Goal: Task Accomplishment & Management: Use online tool/utility

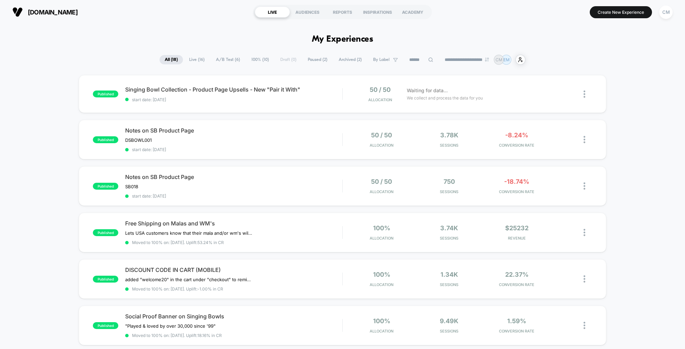
click at [221, 59] on span "A/B Test ( 6 )" at bounding box center [228, 59] width 34 height 9
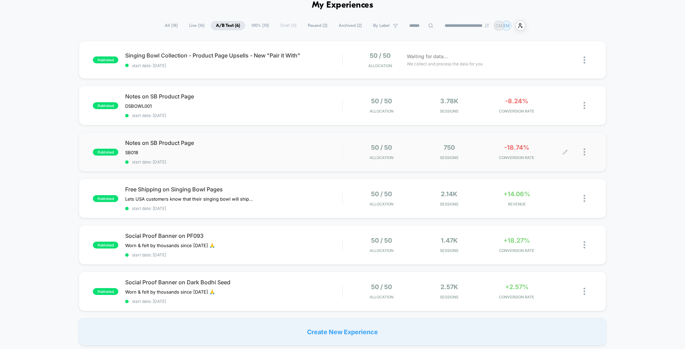
scroll to position [50, 0]
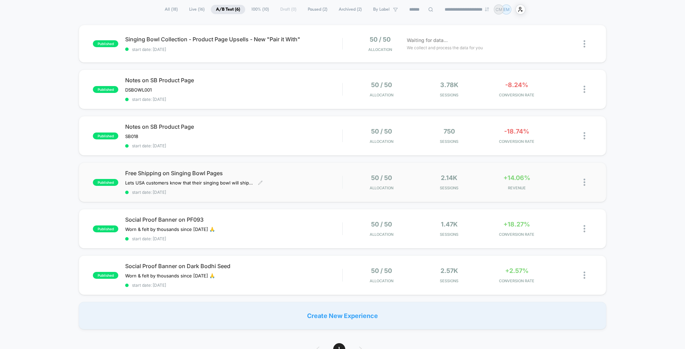
click at [304, 180] on div "Free Shipping on Singing Bowl Pages Lets USA customers know that their singing﻿…" at bounding box center [233, 182] width 217 height 25
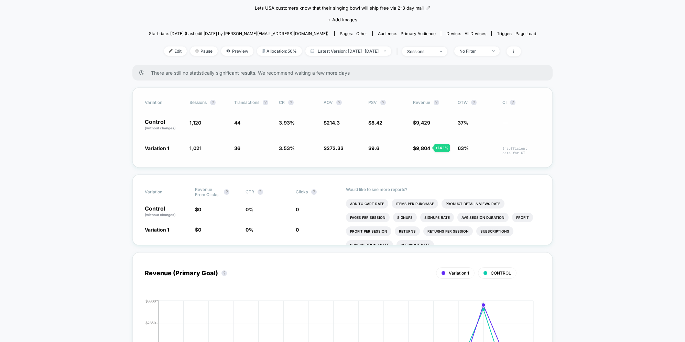
scroll to position [62, 0]
drag, startPoint x: 428, startPoint y: 157, endPoint x: 427, endPoint y: 150, distance: 6.3
click at [428, 157] on div "Variation Sessions ? Transactions ? CR ? AOV ? PSV ? Revenue ? OTW ? CI ? Contr…" at bounding box center [342, 127] width 421 height 80
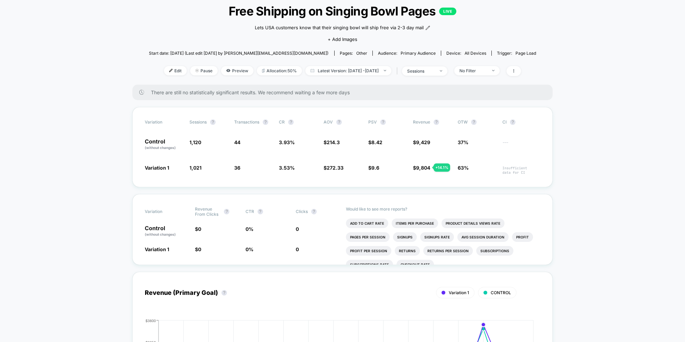
scroll to position [0, 0]
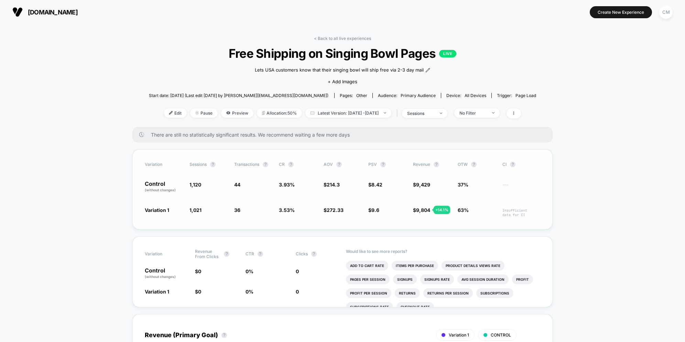
click at [255, 214] on span "36 - 10.2 %" at bounding box center [253, 211] width 38 height 11
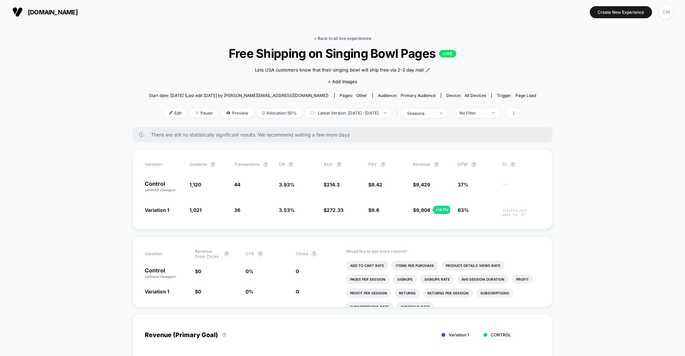
click at [332, 39] on link "< Back to all live experiences" at bounding box center [342, 38] width 57 height 5
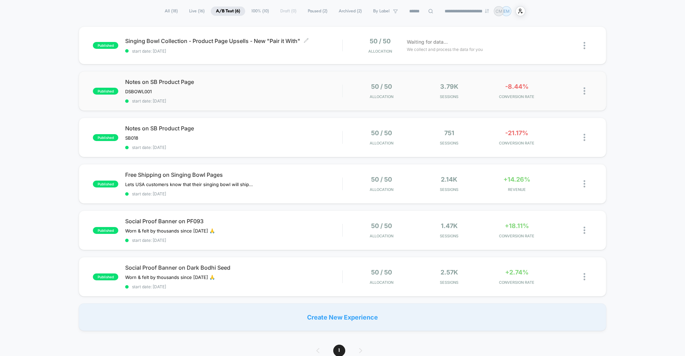
scroll to position [62, 0]
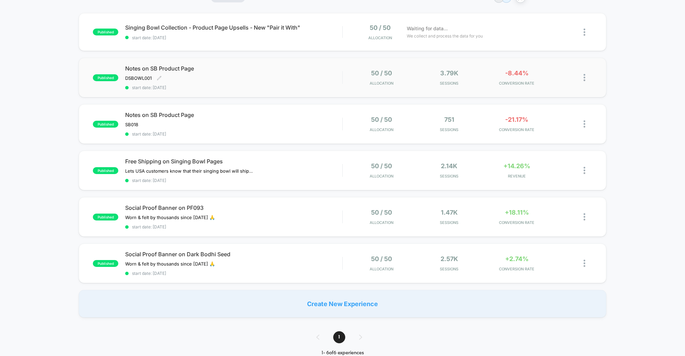
click at [235, 70] on span "Notes on SB Product Page" at bounding box center [233, 68] width 217 height 7
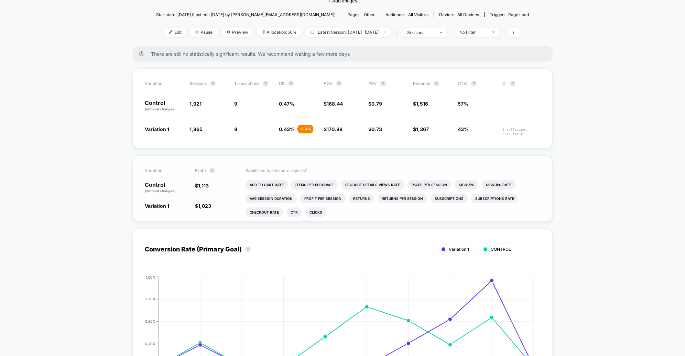
scroll to position [85, 0]
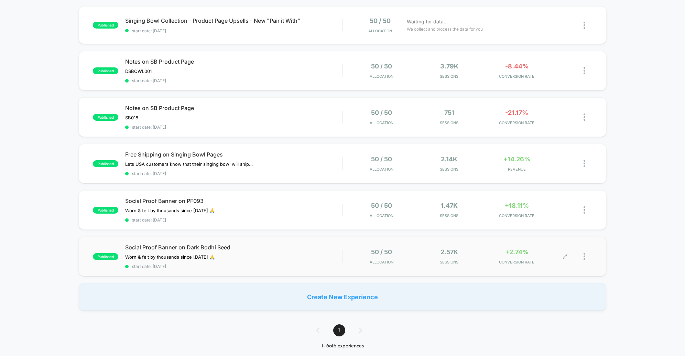
scroll to position [70, 0]
click at [478, 260] on span "Sessions" at bounding box center [449, 261] width 64 height 5
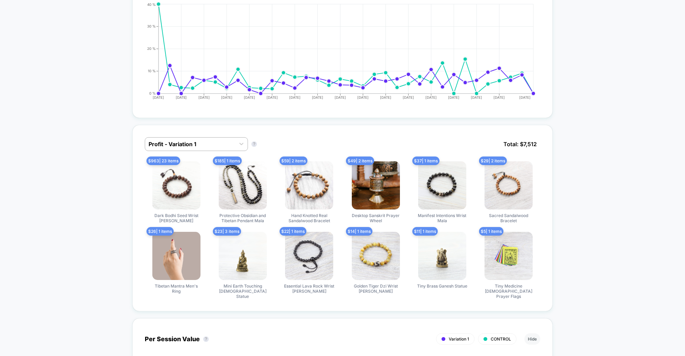
scroll to position [328, 0]
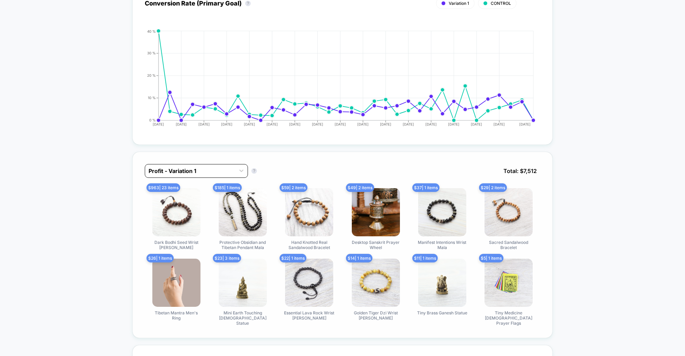
click at [225, 169] on div at bounding box center [190, 171] width 83 height 8
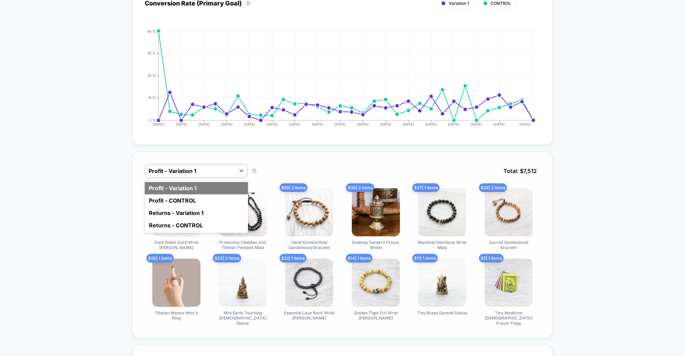
drag, startPoint x: 216, startPoint y: 191, endPoint x: 213, endPoint y: 187, distance: 5.2
click at [213, 187] on div "Profit - Variation 1" at bounding box center [196, 188] width 103 height 12
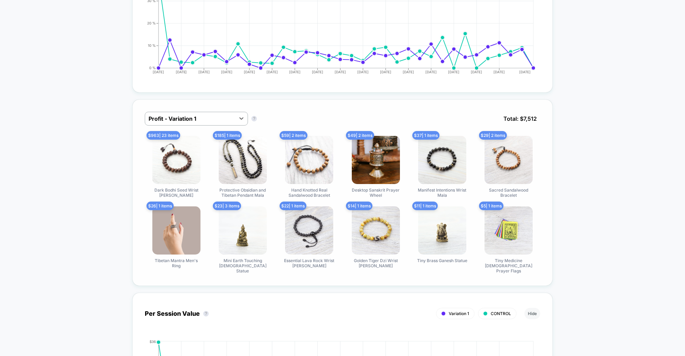
scroll to position [376, 0]
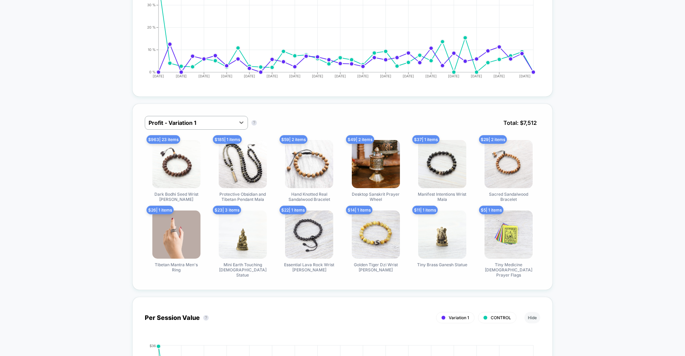
click at [208, 218] on div "$ 963 | 23 items Dark Bodhi Seed Wrist Mala $ 185 | 1 items Protective Obsidian…" at bounding box center [343, 209] width 396 height 138
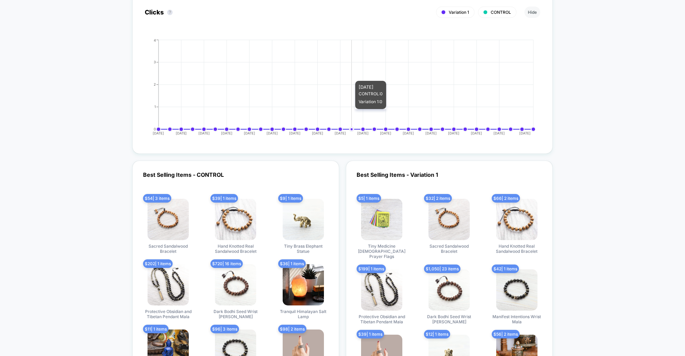
scroll to position [1455, 0]
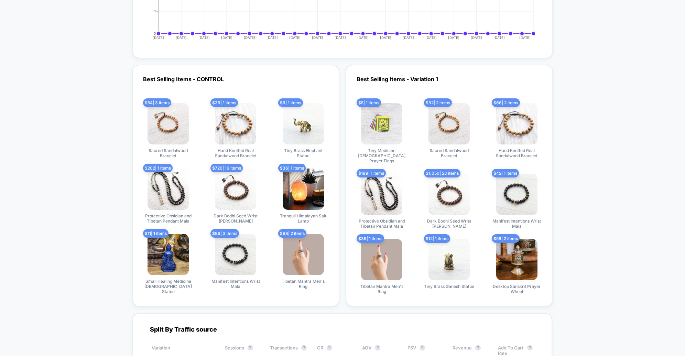
click at [551, 189] on div "Best Selling Items - Variation 1 $ 5 | 1 items Tiny Medicine Buddha Prayer Flag…" at bounding box center [449, 186] width 207 height 242
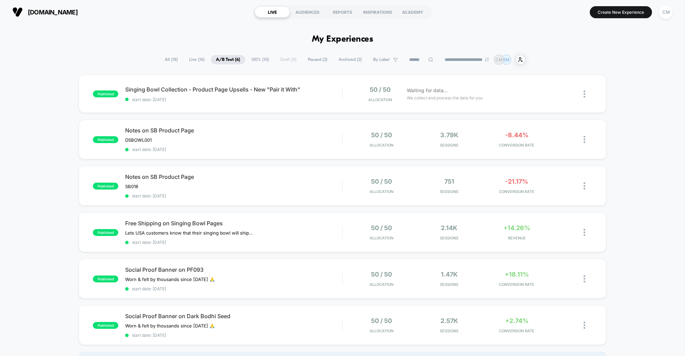
click at [164, 59] on span "All ( 18 )" at bounding box center [171, 59] width 23 height 9
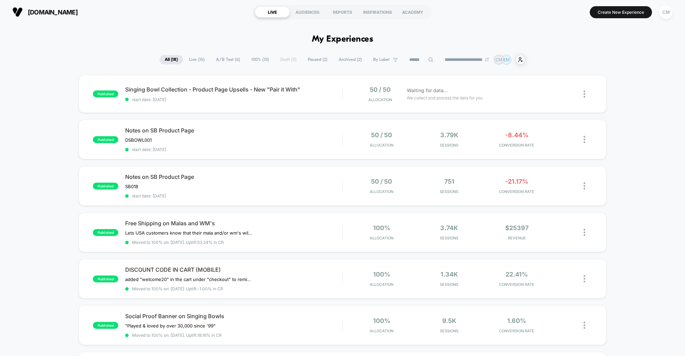
click at [192, 60] on span "Live ( 16 )" at bounding box center [197, 59] width 26 height 9
click at [253, 62] on span "100% ( 10 )" at bounding box center [260, 59] width 28 height 9
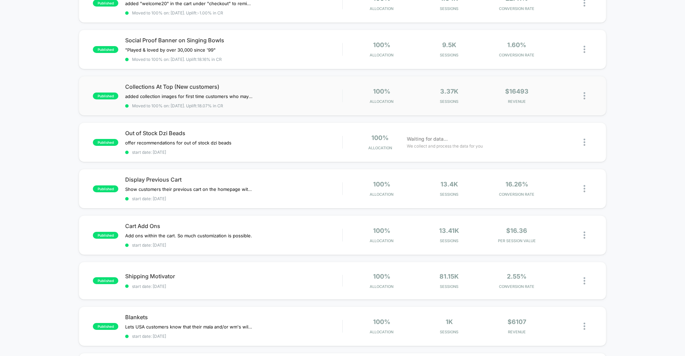
scroll to position [140, 0]
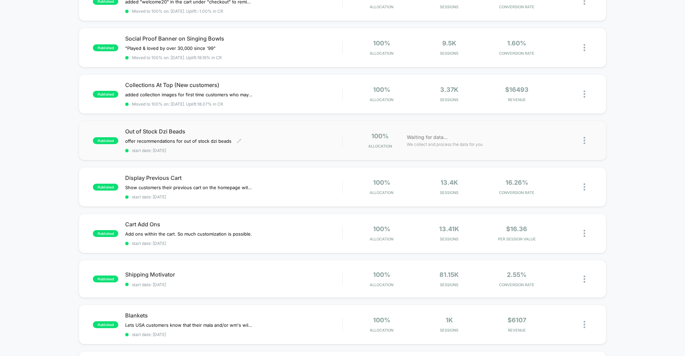
click at [294, 143] on div "Out of Stock Dzi Beads offer recommendations for out of stock dzi beads Click t…" at bounding box center [233, 140] width 217 height 25
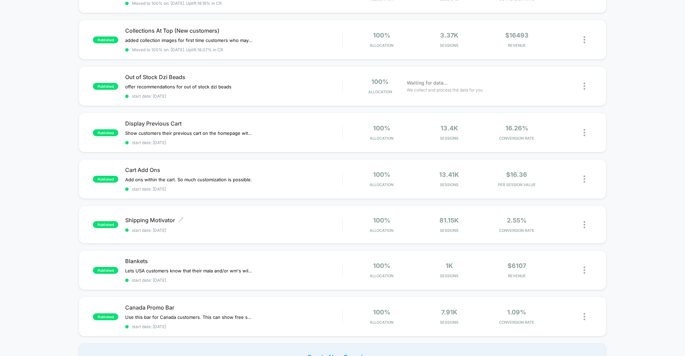
scroll to position [195, 0]
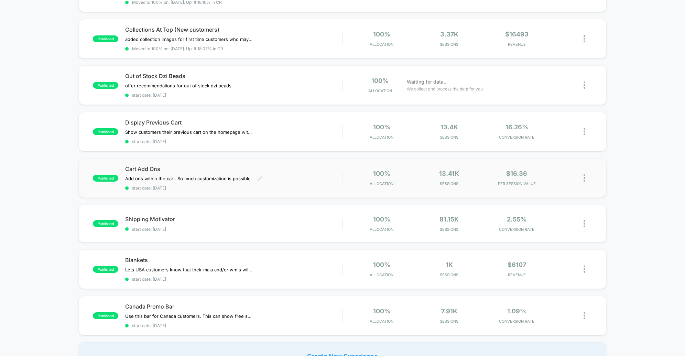
click at [317, 172] on div "Cart Add Ons Add ons within the cart. So much customization is possible.﻿ Click…" at bounding box center [233, 178] width 217 height 25
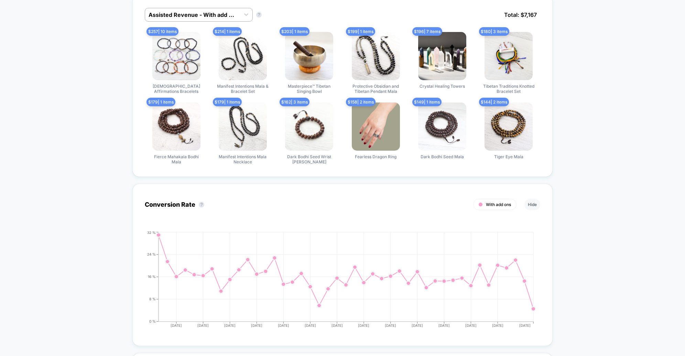
scroll to position [410, 0]
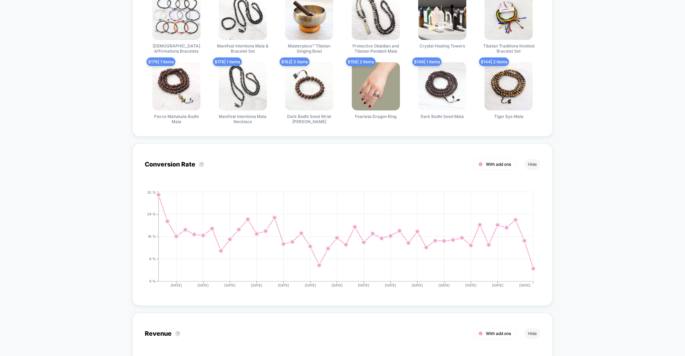
click at [579, 185] on div "< Back to all live experiences Cart Add Ons LIVE Add ons within the cart. So mu…" at bounding box center [342, 353] width 685 height 1477
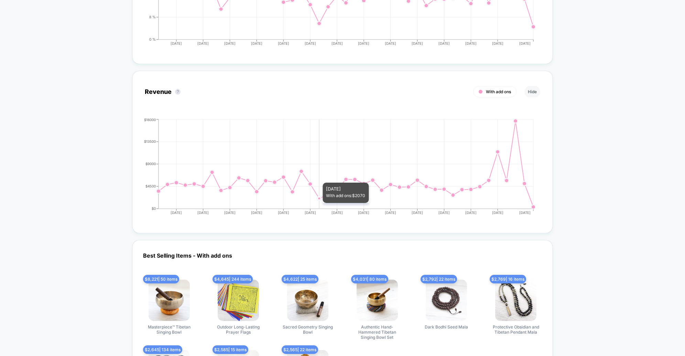
scroll to position [831, 0]
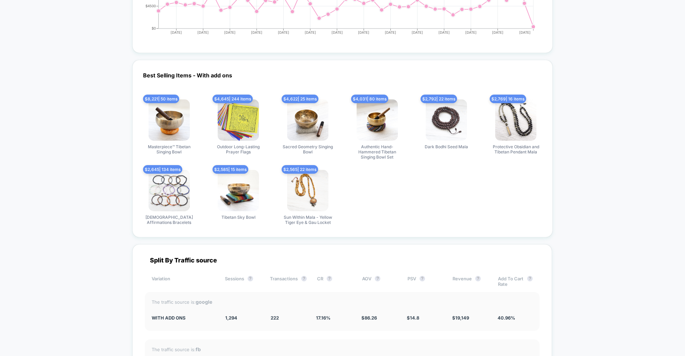
click at [379, 168] on div "$ 8,221 | 50 items Masterpiece™ Tibetan Singing Bowl $ 4,645 | 244 items Outdoo…" at bounding box center [343, 162] width 406 height 126
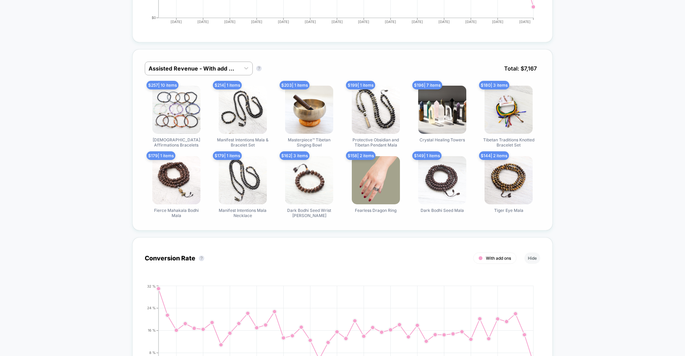
scroll to position [246, 0]
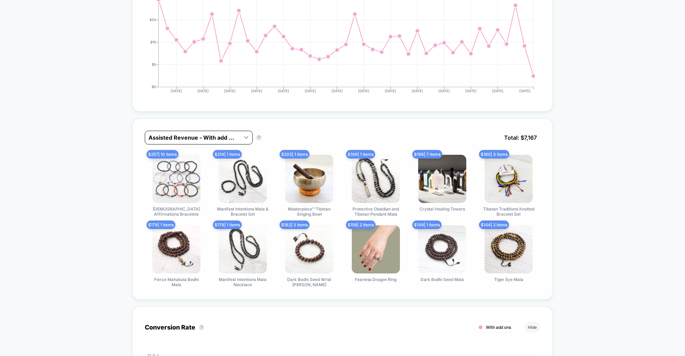
click at [244, 137] on icon at bounding box center [246, 137] width 7 height 7
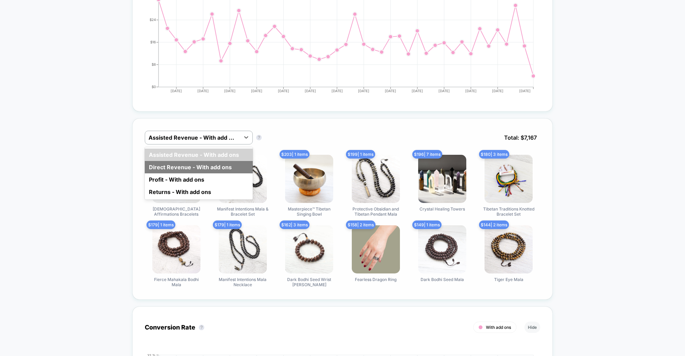
click at [195, 167] on div "Direct Revenue - With add ons" at bounding box center [199, 167] width 108 height 12
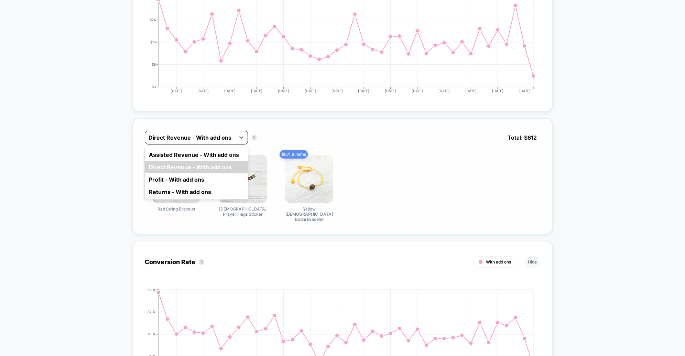
click at [228, 137] on div at bounding box center [190, 138] width 83 height 8
click at [209, 187] on div "Returns - With add ons" at bounding box center [196, 192] width 103 height 12
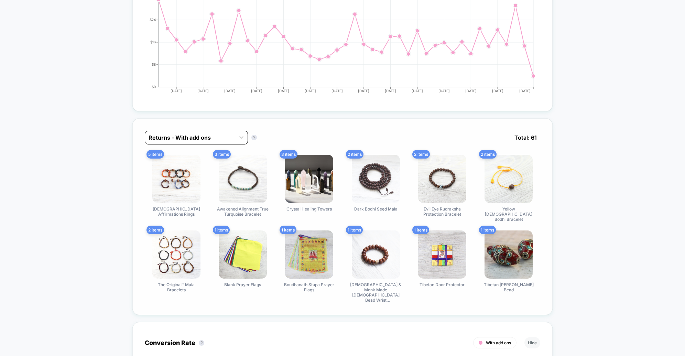
click at [223, 134] on div at bounding box center [190, 138] width 83 height 8
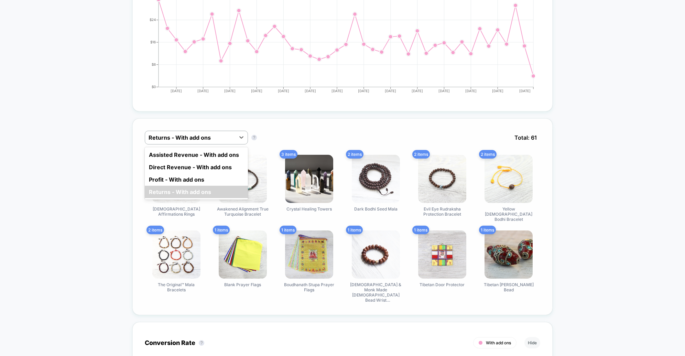
click at [200, 155] on div "Assisted Revenue - With add ons" at bounding box center [196, 155] width 103 height 12
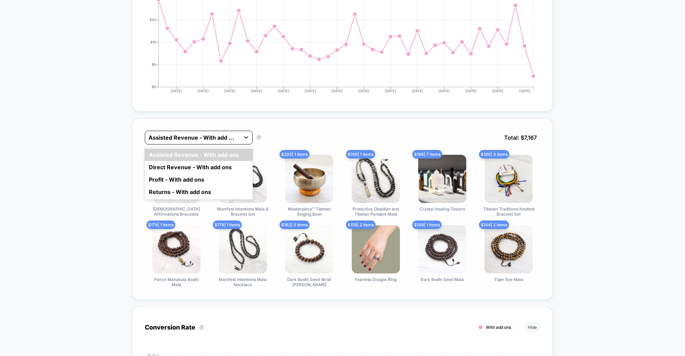
click at [242, 137] on div at bounding box center [246, 137] width 12 height 12
click at [207, 165] on div "Direct Revenue - With add ons" at bounding box center [199, 167] width 108 height 12
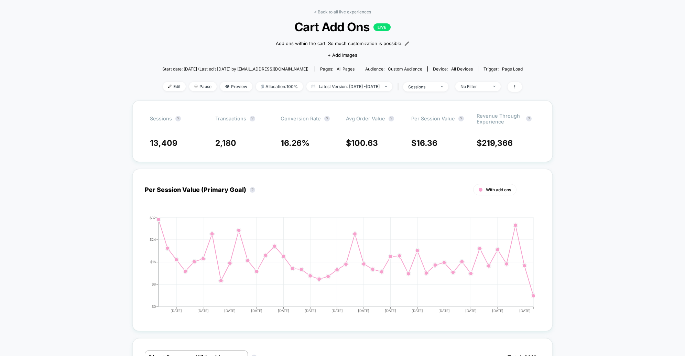
scroll to position [29, 0]
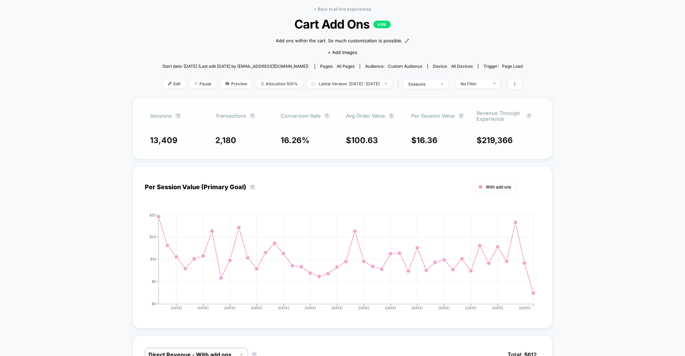
drag, startPoint x: 533, startPoint y: 140, endPoint x: 529, endPoint y: 125, distance: 16.0
click at [533, 140] on span "$ 219,366" at bounding box center [506, 141] width 59 height 10
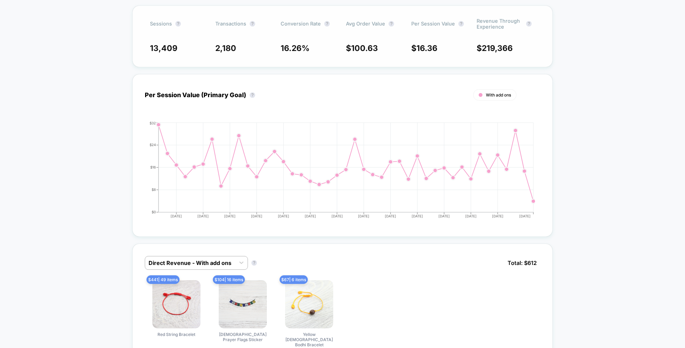
scroll to position [0, 0]
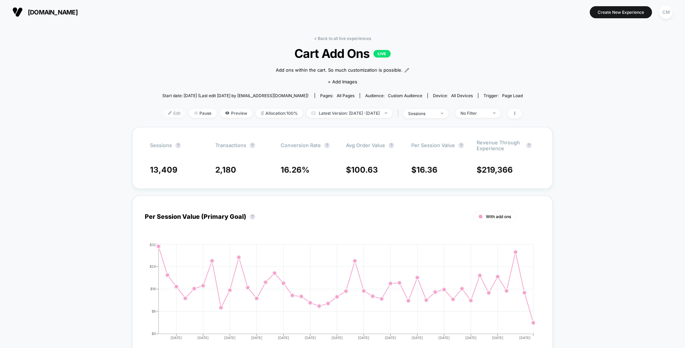
click at [168, 112] on img at bounding box center [169, 112] width 3 height 3
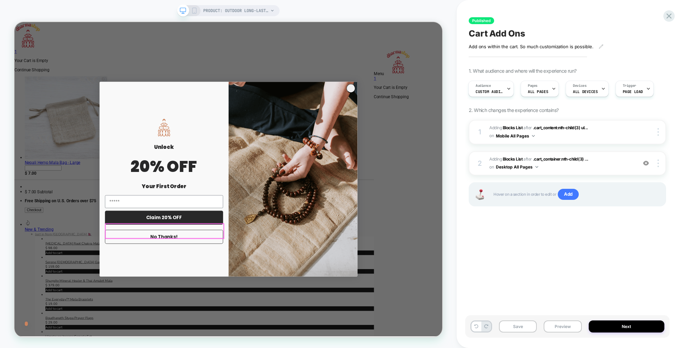
click at [181, 299] on button "No Thanks!" at bounding box center [214, 308] width 158 height 19
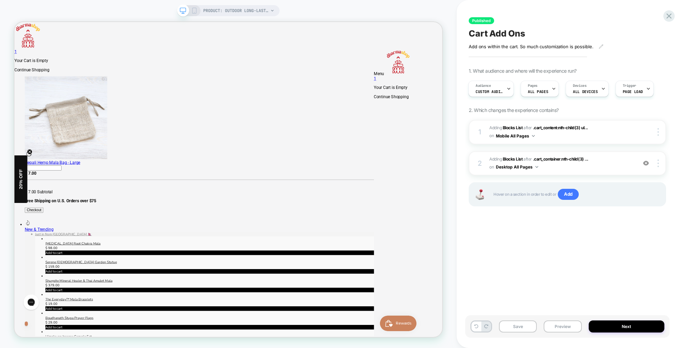
drag, startPoint x: 565, startPoint y: 327, endPoint x: 556, endPoint y: 283, distance: 45.3
click at [565, 327] on button "Preview" at bounding box center [563, 326] width 38 height 12
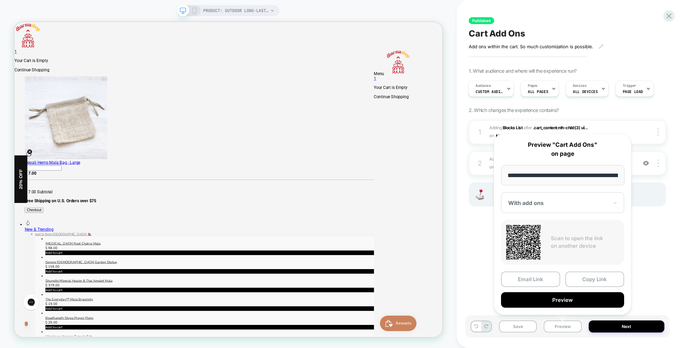
click at [575, 300] on button "Preview" at bounding box center [562, 299] width 123 height 15
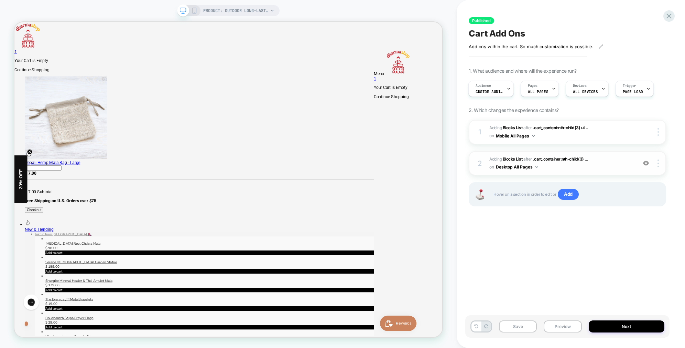
click at [623, 160] on span "#_loomi_addon_1751468893281 Adding Blocks List AFTER .cart_container:nth-child(…" at bounding box center [562, 163] width 144 height 16
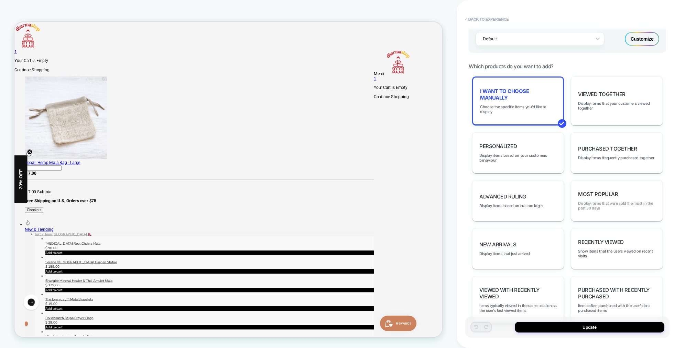
scroll to position [302, 0]
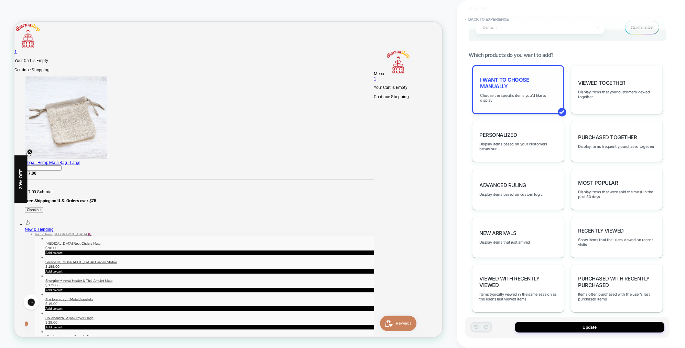
click at [516, 81] on span "I want to choose manually" at bounding box center [518, 82] width 76 height 13
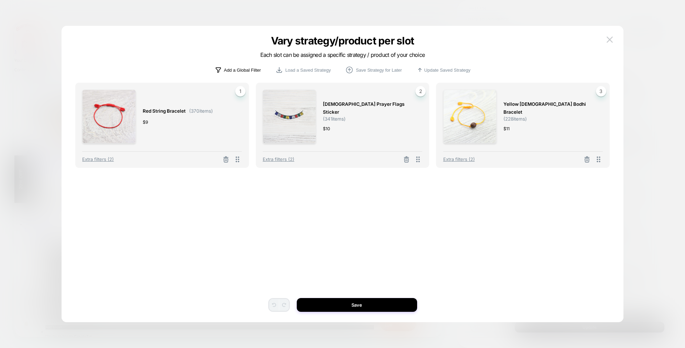
click at [240, 70] on p "Add a Global Filter" at bounding box center [242, 69] width 37 height 5
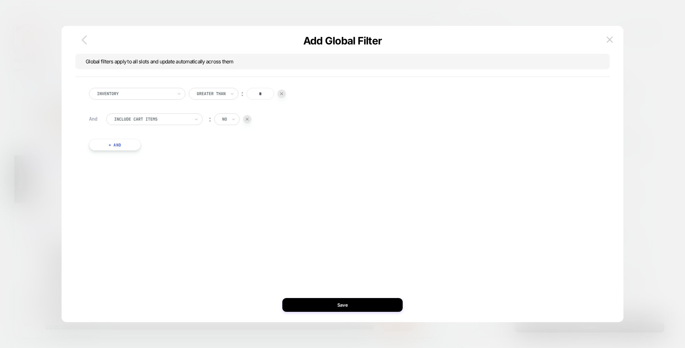
click at [84, 39] on icon "button" at bounding box center [84, 39] width 5 height 9
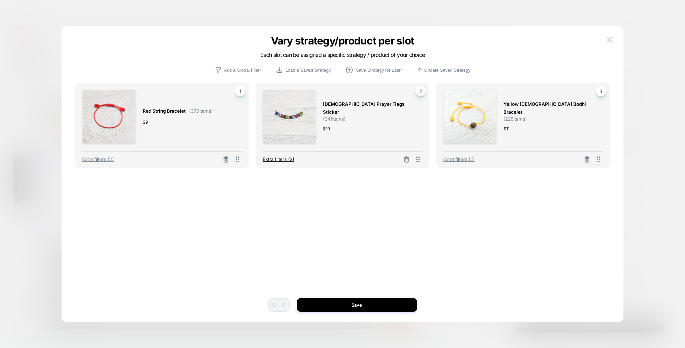
click at [278, 160] on span "Extra filters (2)" at bounding box center [279, 159] width 32 height 6
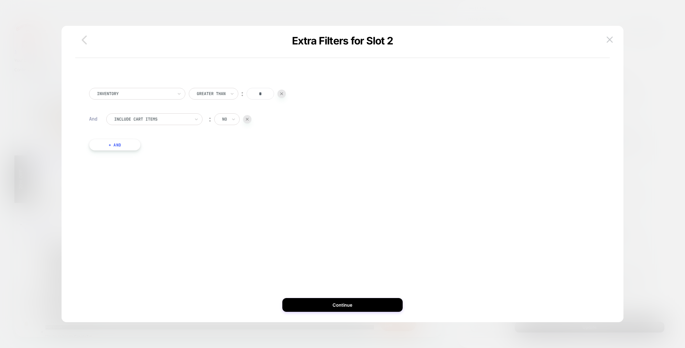
click at [87, 35] on icon "button" at bounding box center [84, 40] width 14 height 14
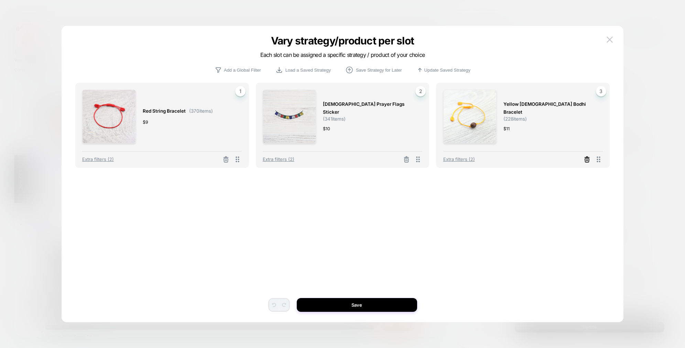
click at [226, 160] on line at bounding box center [226, 159] width 0 height 1
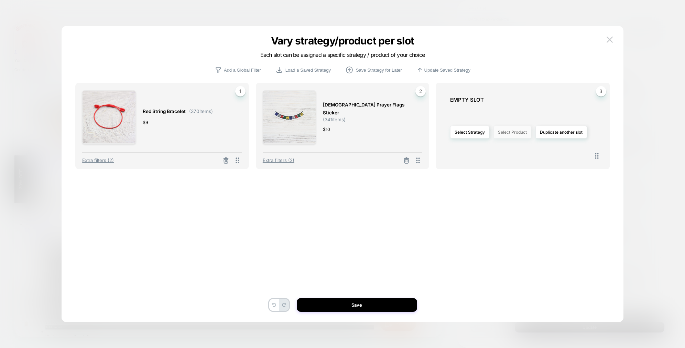
click at [505, 134] on button "Select Product" at bounding box center [513, 132] width 38 height 13
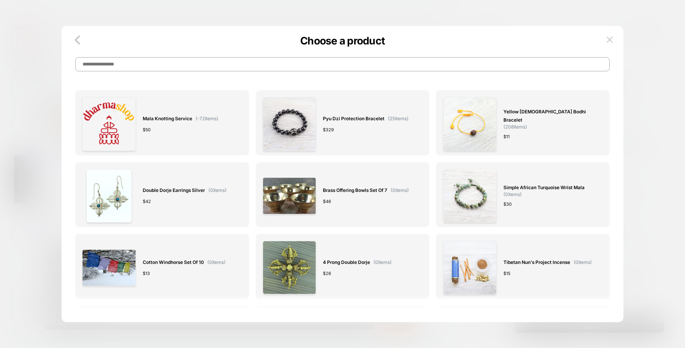
click at [339, 62] on input at bounding box center [342, 64] width 535 height 14
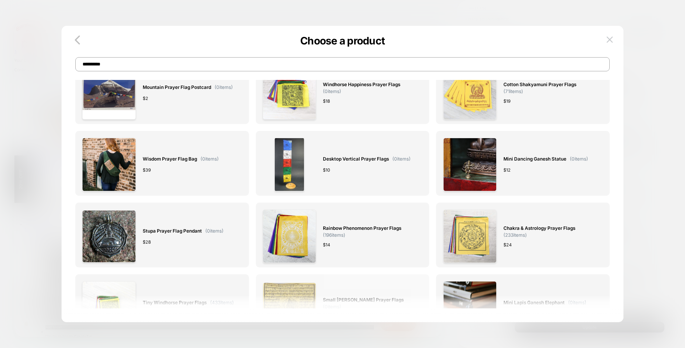
scroll to position [1147, 0]
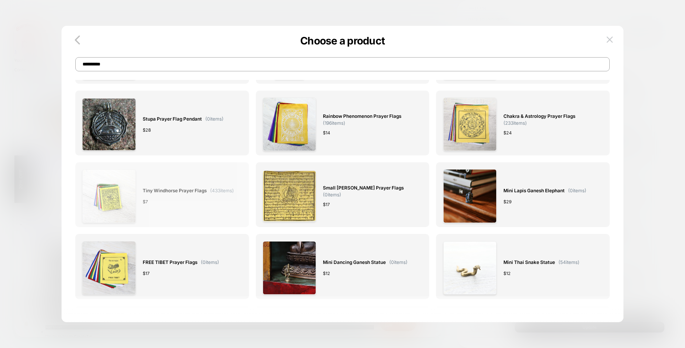
type input "**********"
click at [172, 191] on span "Tiny Windhorse Prayer Flags" at bounding box center [175, 191] width 64 height 8
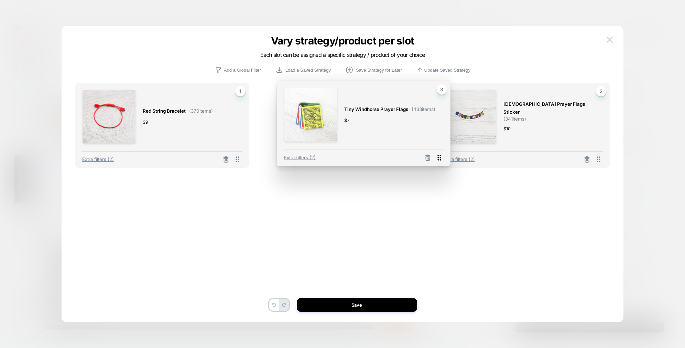
drag, startPoint x: 600, startPoint y: 160, endPoint x: 440, endPoint y: 158, distance: 159.7
click at [440, 158] on icon at bounding box center [439, 158] width 3 height 6
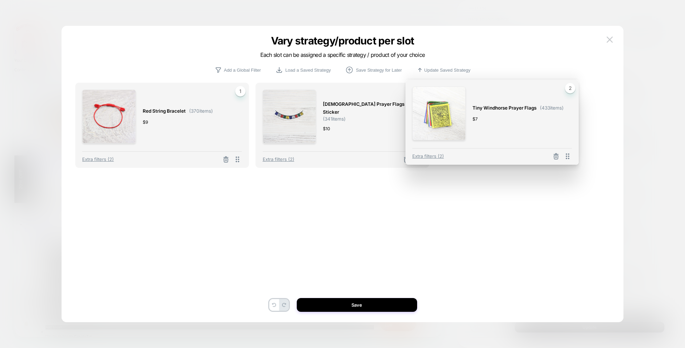
drag, startPoint x: 418, startPoint y: 159, endPoint x: 559, endPoint y: 156, distance: 140.1
click at [568, 156] on icon at bounding box center [568, 156] width 9 height 9
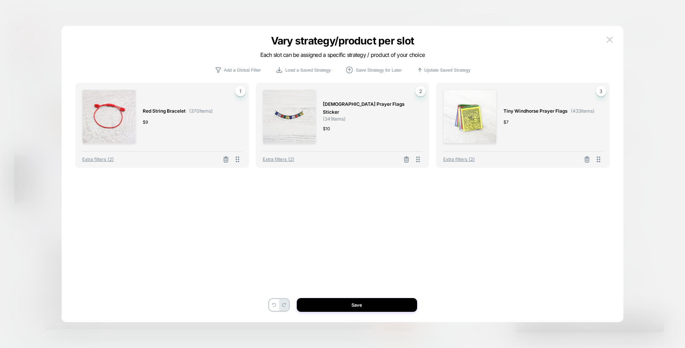
click at [375, 107] on span "[DEMOGRAPHIC_DATA] Prayer Flags Sticker" at bounding box center [369, 108] width 93 height 16
drag, startPoint x: 418, startPoint y: 93, endPoint x: 416, endPoint y: 96, distance: 3.7
click at [417, 93] on span "2" at bounding box center [421, 91] width 10 height 10
click at [228, 158] on icon at bounding box center [226, 160] width 4 height 4
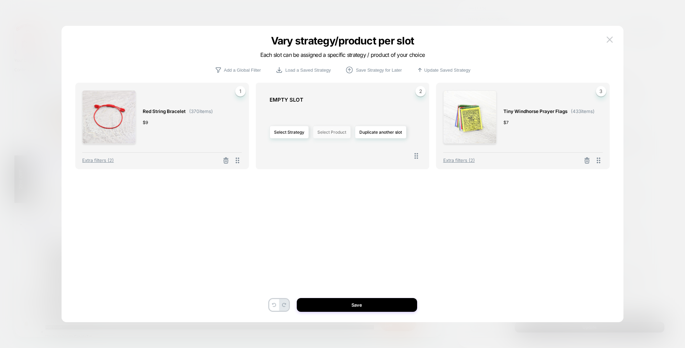
click at [330, 134] on button "Select Product" at bounding box center [332, 132] width 38 height 13
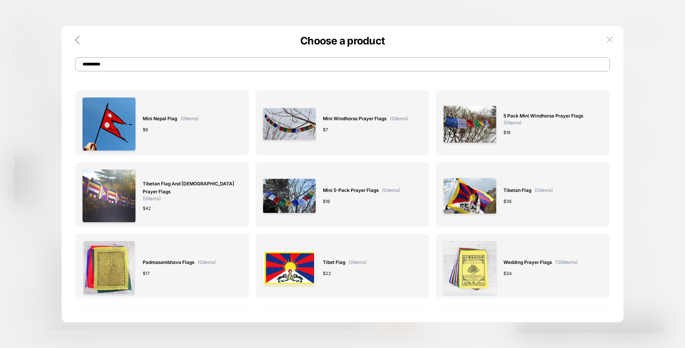
click at [309, 69] on input "**********" at bounding box center [342, 64] width 535 height 14
click at [181, 64] on input "**********" at bounding box center [342, 64] width 535 height 14
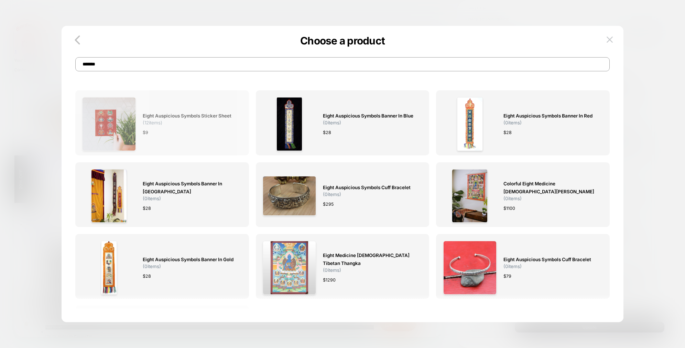
type input "*******"
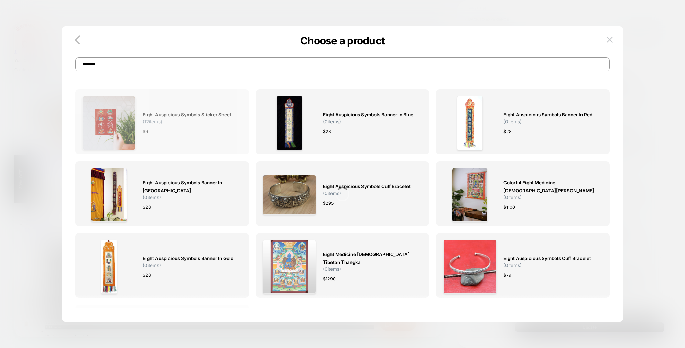
click at [133, 114] on img at bounding box center [109, 123] width 54 height 54
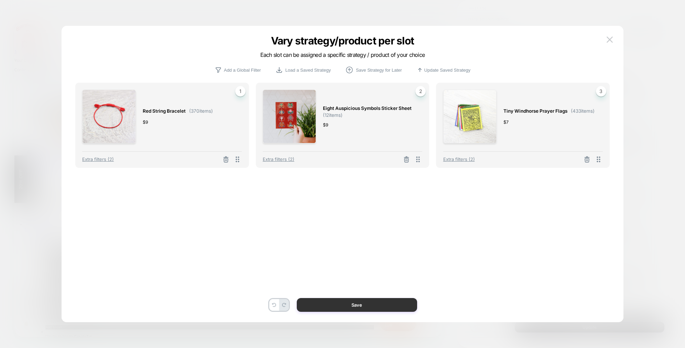
click at [363, 307] on button "Save" at bounding box center [357, 305] width 120 height 14
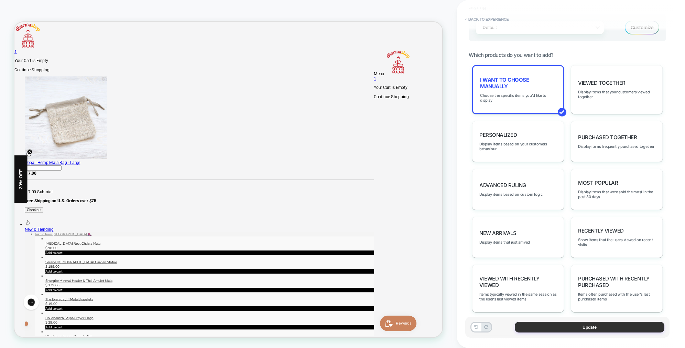
click at [597, 327] on button "Update" at bounding box center [590, 326] width 150 height 11
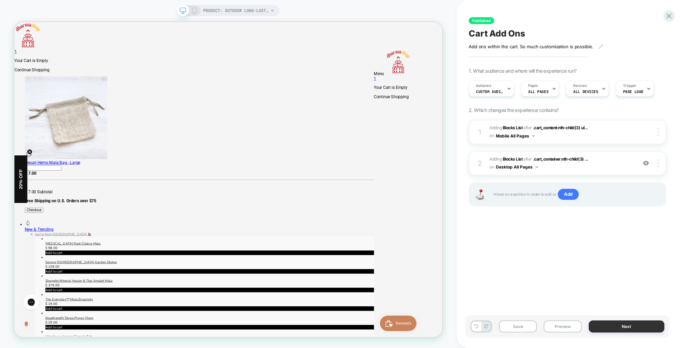
scroll to position [0, 0]
click at [625, 137] on span "#_loomi_addon_1751467142437 Adding Blocks List AFTER .cart_content:nth-child(3)…" at bounding box center [562, 132] width 144 height 16
click at [625, 134] on span "#_loomi_addon_1751467142437 Adding Blocks List AFTER .cart_content:nth-child(3)…" at bounding box center [562, 132] width 144 height 16
click at [612, 133] on span "#_loomi_addon_1751467142437 Adding Blocks List AFTER .cart_content:nth-child(3)…" at bounding box center [562, 132] width 144 height 16
click at [193, 9] on icon at bounding box center [194, 11] width 6 height 6
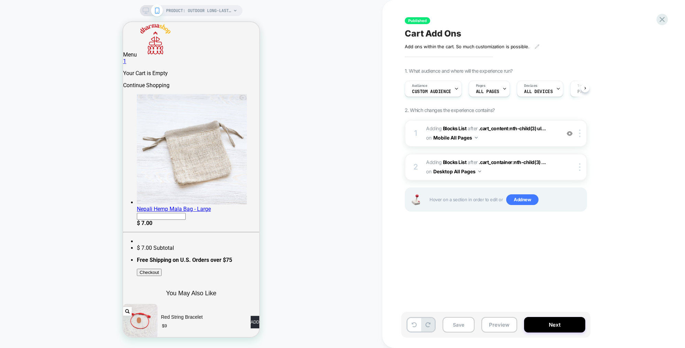
scroll to position [0, 0]
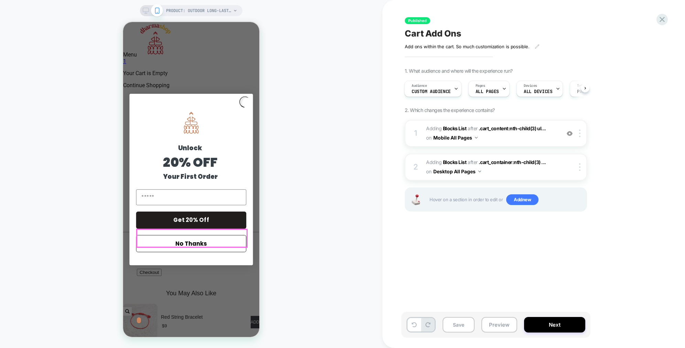
click at [198, 239] on button "No Thanks" at bounding box center [191, 243] width 110 height 17
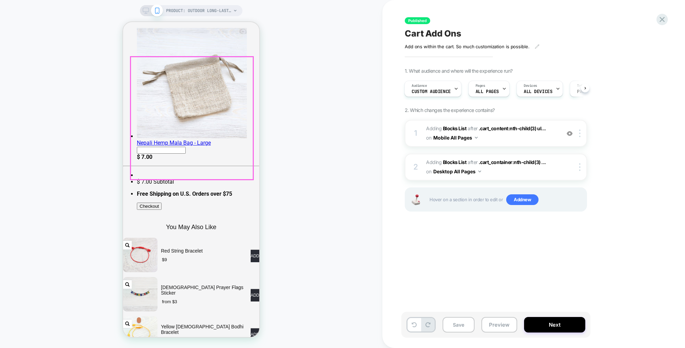
scroll to position [103, 0]
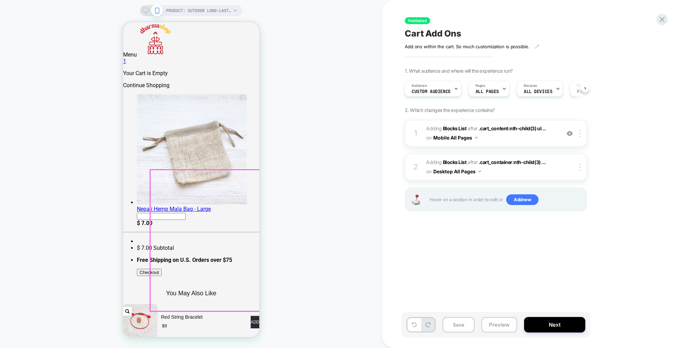
scroll to position [11, 0]
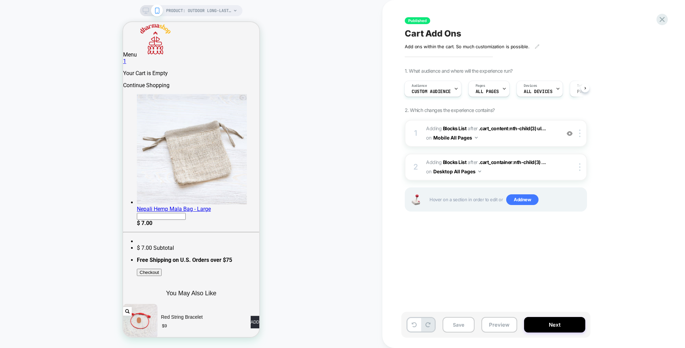
drag, startPoint x: 553, startPoint y: 243, endPoint x: 532, endPoint y: 236, distance: 22.1
click at [553, 243] on div "Published Cart Add Ons Add ons within the cart. So much customization is possib…" at bounding box center [531, 174] width 258 height 334
click at [535, 289] on div "Published Cart Add Ons Add ons within the cart. So much customization is possib…" at bounding box center [531, 174] width 258 height 334
click at [556, 134] on span "#_loomi_addon_1751467142437 Adding Blocks List AFTER .cart_content:nth-child(3)…" at bounding box center [491, 133] width 131 height 19
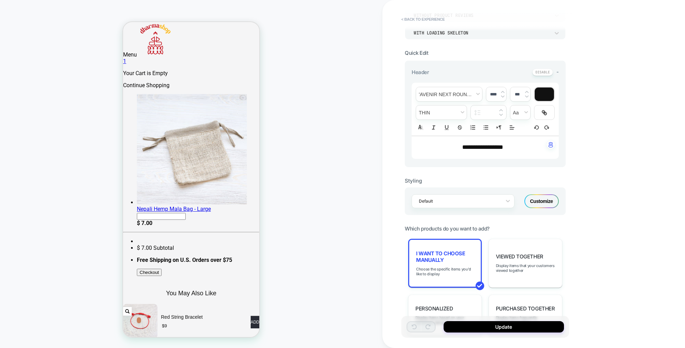
scroll to position [227, 0]
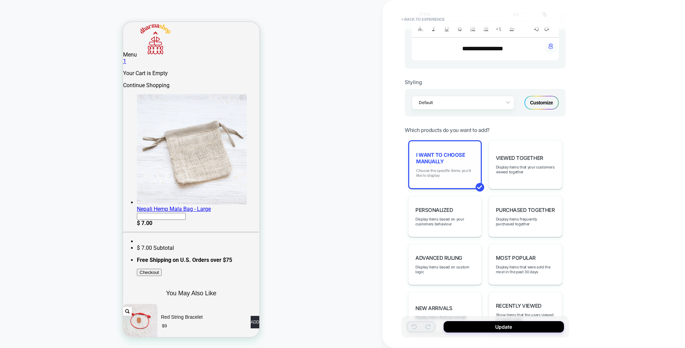
click at [451, 171] on span "Choose the specific items you'd like to display" at bounding box center [445, 173] width 58 height 10
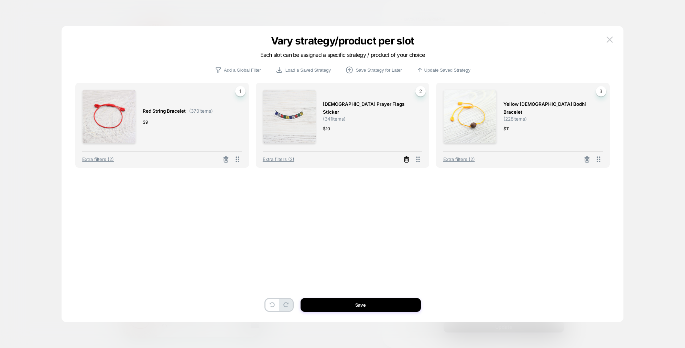
click at [406, 161] on icon at bounding box center [406, 159] width 7 height 7
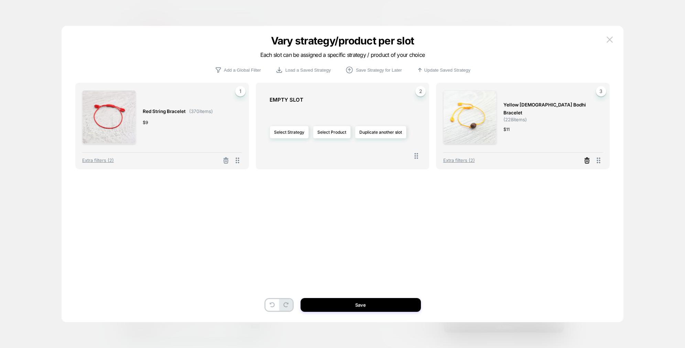
click at [228, 162] on icon at bounding box center [226, 161] width 4 height 4
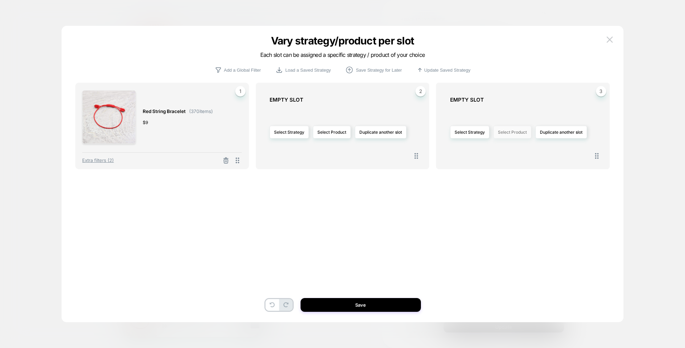
click at [523, 135] on button "Select Product" at bounding box center [513, 132] width 38 height 13
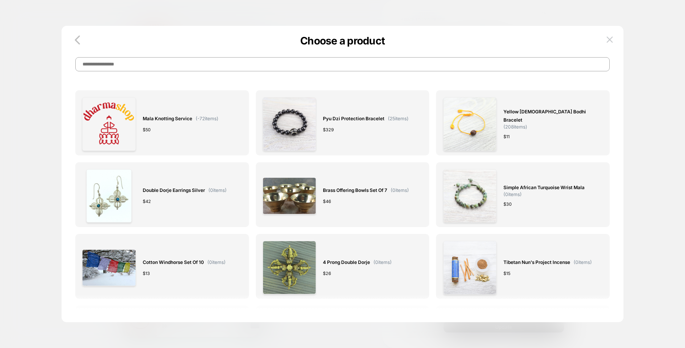
click at [272, 62] on input at bounding box center [342, 64] width 535 height 14
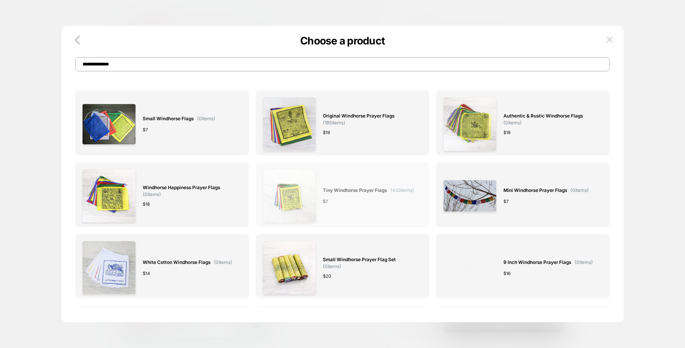
type input "**********"
click at [342, 189] on span "Tiny Windhorse Prayer Flags" at bounding box center [355, 190] width 64 height 8
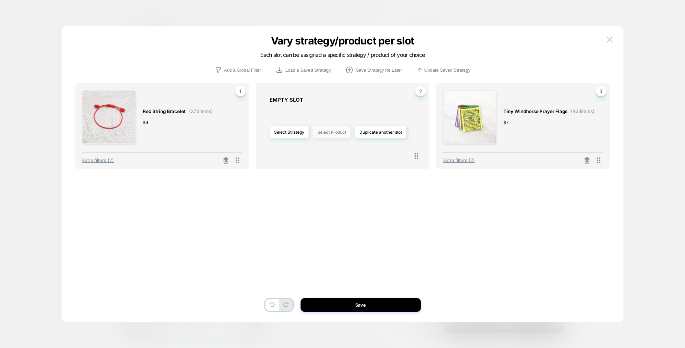
click at [341, 134] on button "Select Product" at bounding box center [332, 132] width 38 height 13
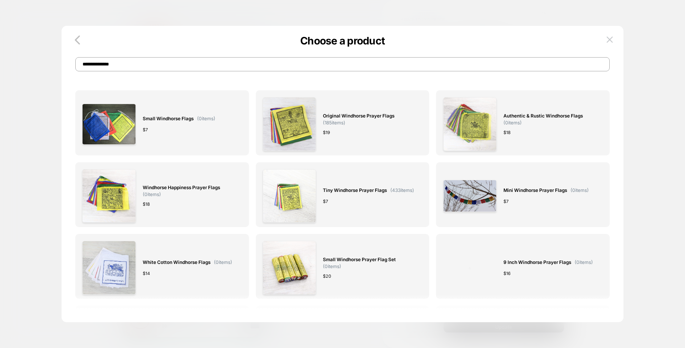
drag, startPoint x: 157, startPoint y: 67, endPoint x: 62, endPoint y: 50, distance: 96.5
click at [62, 49] on div "**********" at bounding box center [343, 57] width 562 height 28
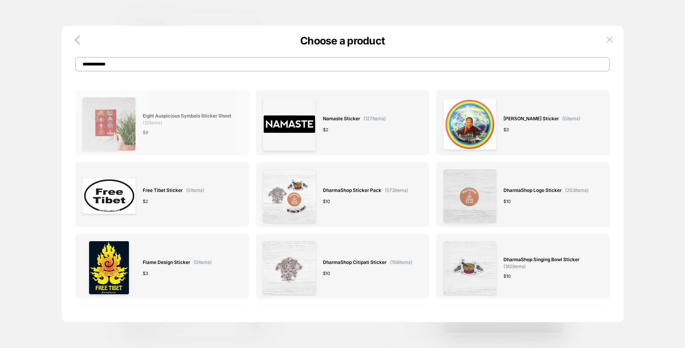
type input "**********"
click at [156, 118] on span "Eight Auspicious Symbols Sticker Sheet" at bounding box center [187, 116] width 89 height 8
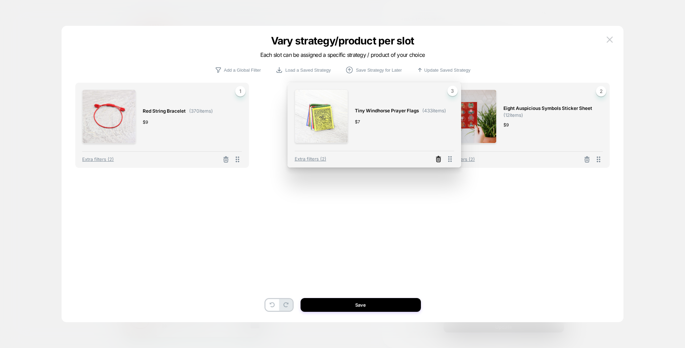
drag, startPoint x: 600, startPoint y: 162, endPoint x: 451, endPoint y: 162, distance: 148.7
click at [451, 162] on icon at bounding box center [450, 159] width 9 height 9
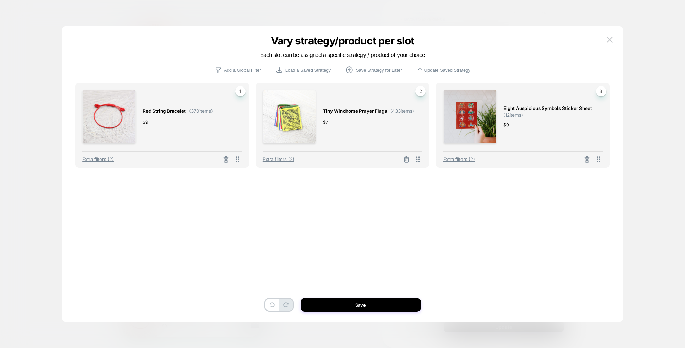
click at [377, 299] on button "Save" at bounding box center [361, 305] width 120 height 14
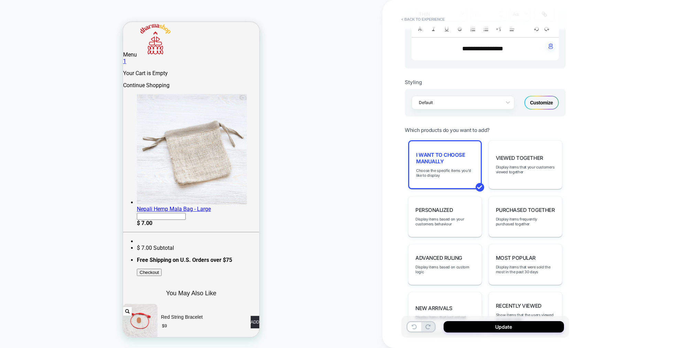
scroll to position [18, 0]
click at [515, 327] on button "Update" at bounding box center [504, 326] width 120 height 11
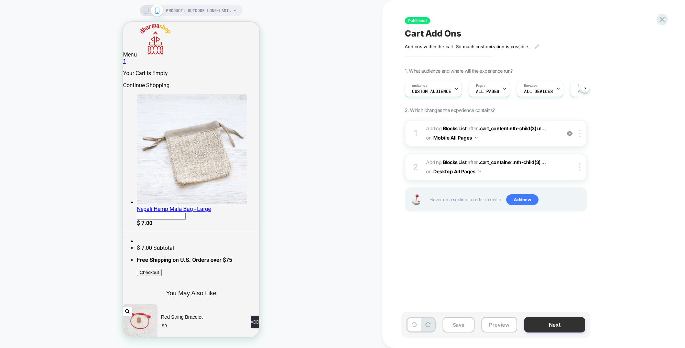
scroll to position [0, 0]
click at [476, 327] on div "Save Preview Next" at bounding box center [496, 324] width 189 height 26
click at [468, 327] on button "Save" at bounding box center [459, 324] width 32 height 15
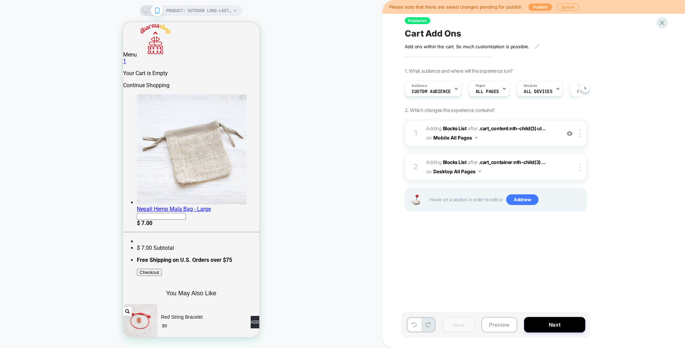
click at [542, 9] on button "Publish" at bounding box center [540, 6] width 23 height 7
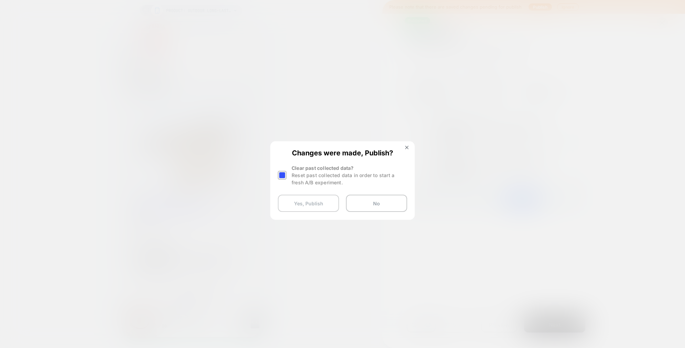
click at [319, 200] on button "Yes, Publish" at bounding box center [308, 202] width 61 height 17
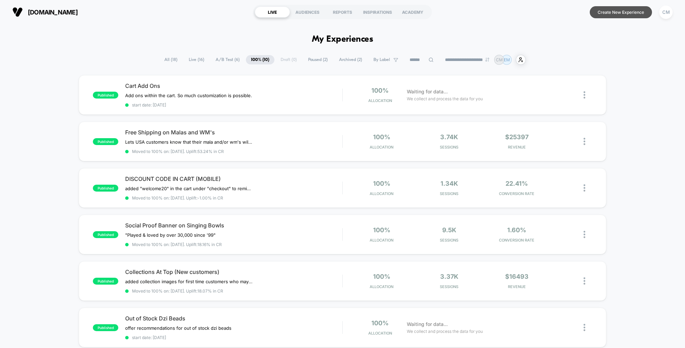
click at [623, 11] on button "Create New Experience" at bounding box center [621, 12] width 62 height 12
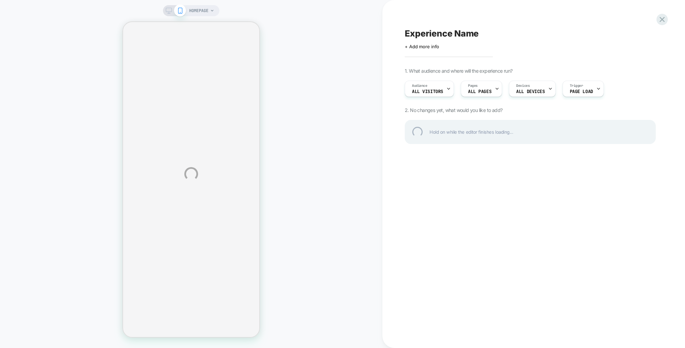
click at [170, 10] on div "HOMEPAGE Experience Name Click to edit experience details + Add more info 1. Wh…" at bounding box center [342, 174] width 685 height 348
click at [169, 11] on div "HOMEPAGE Experience Name Click to edit experience details + Add more info 1. Wh…" at bounding box center [342, 174] width 685 height 348
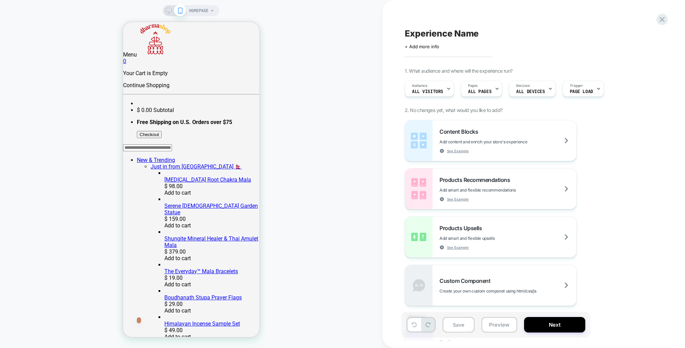
click at [169, 11] on icon at bounding box center [169, 11] width 6 height 6
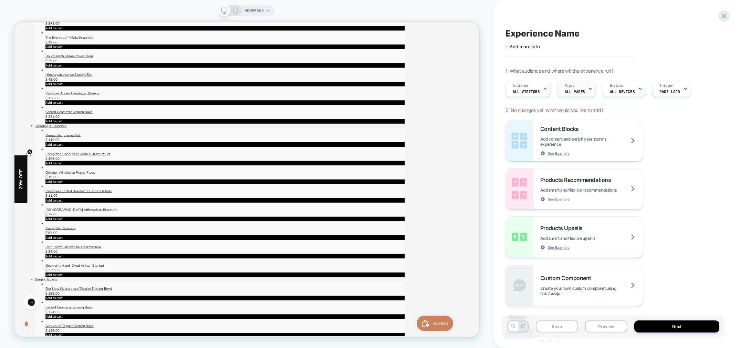
click at [580, 86] on div "Pages ALL PAGES" at bounding box center [574, 88] width 34 height 15
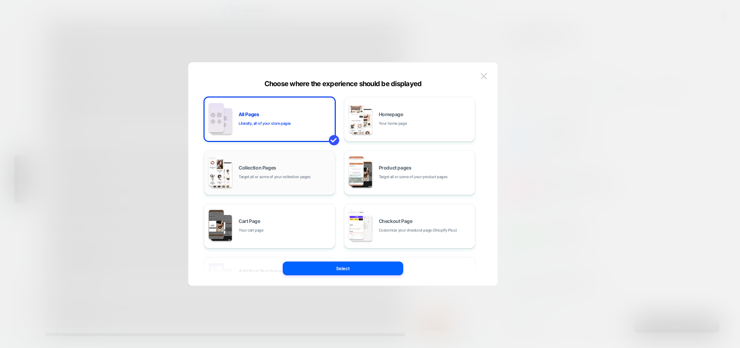
click at [269, 171] on div "Collection Pages Target all or some of your collection pages" at bounding box center [284, 172] width 93 height 15
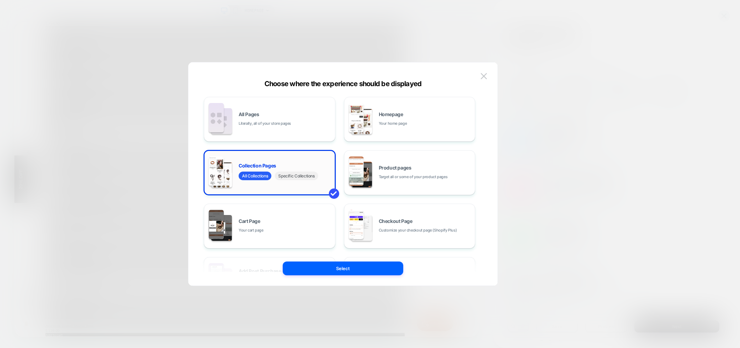
click at [292, 177] on span "Specific Collections" at bounding box center [296, 175] width 43 height 9
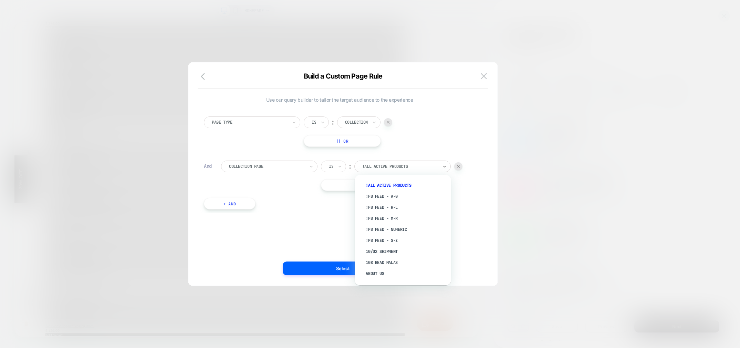
click at [402, 167] on div at bounding box center [400, 166] width 76 height 6
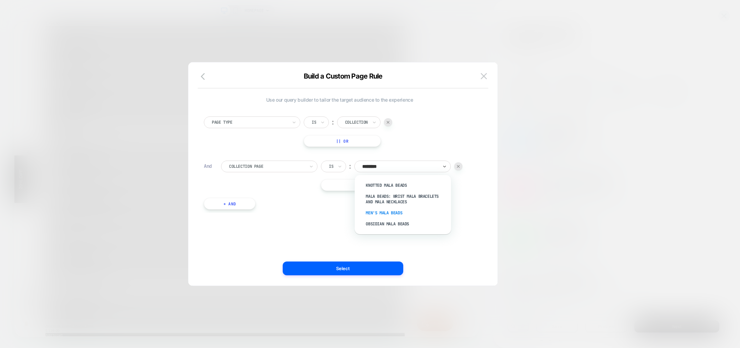
type input "*********"
click at [383, 195] on div "Mala Beads: Wrist Mala Bracelets and Mala Necklaces" at bounding box center [405, 199] width 89 height 17
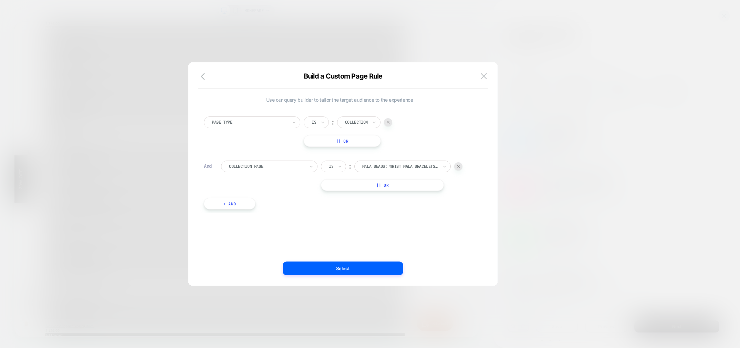
drag, startPoint x: 347, startPoint y: 269, endPoint x: 338, endPoint y: 273, distance: 9.5
click at [347, 269] on button "Select" at bounding box center [343, 268] width 120 height 14
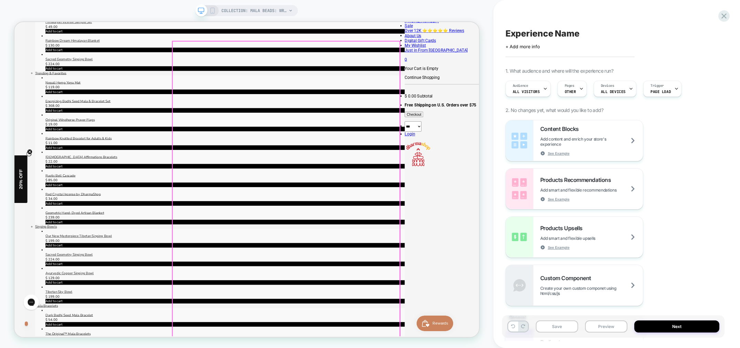
scroll to position [281, 0]
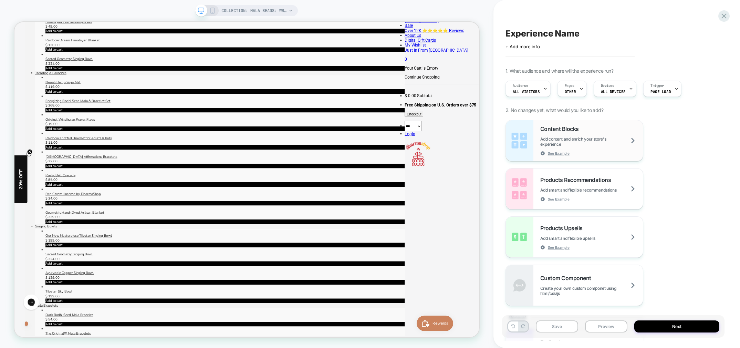
click at [630, 139] on span "Add content and enrich your store's experience" at bounding box center [591, 141] width 103 height 10
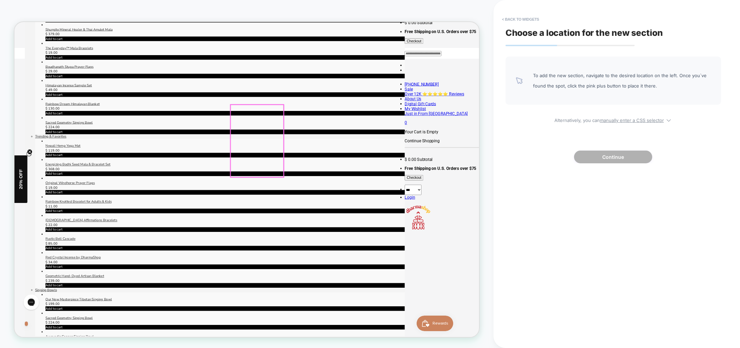
scroll to position [196, 0]
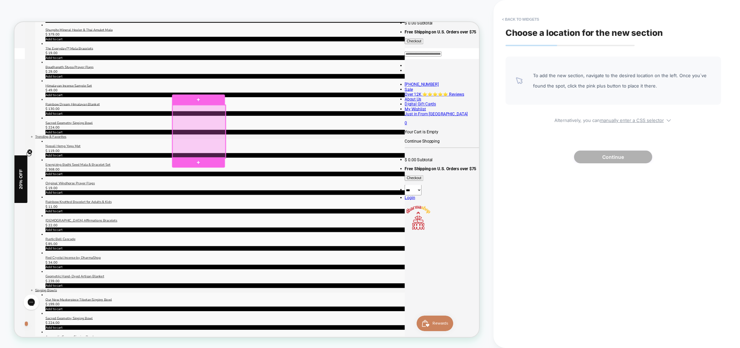
click at [286, 167] on div at bounding box center [260, 167] width 71 height 71
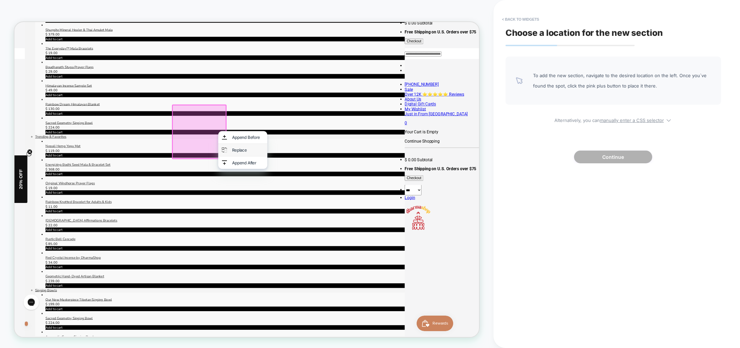
click at [304, 193] on div "Replace" at bounding box center [318, 192] width 65 height 17
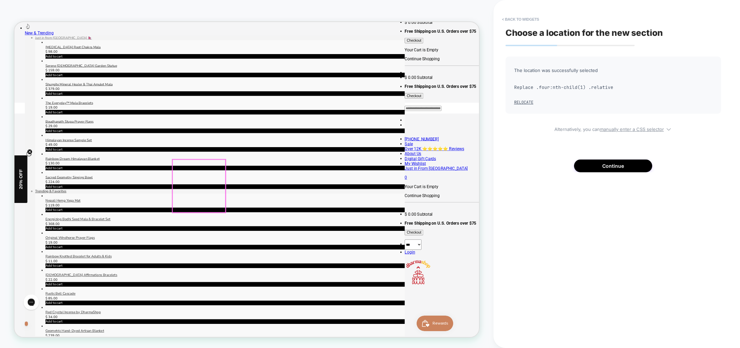
scroll to position [112, 0]
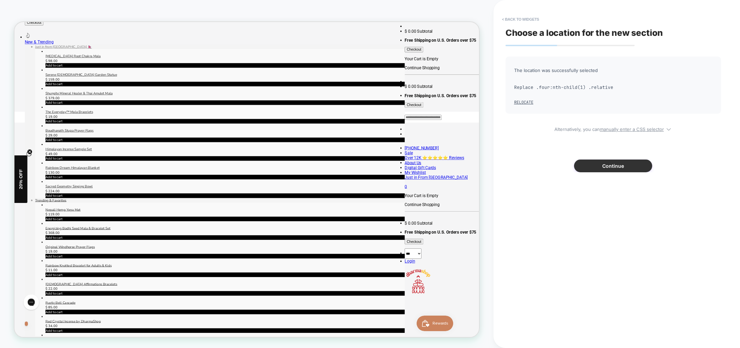
click at [615, 168] on button "Continue" at bounding box center [613, 165] width 78 height 13
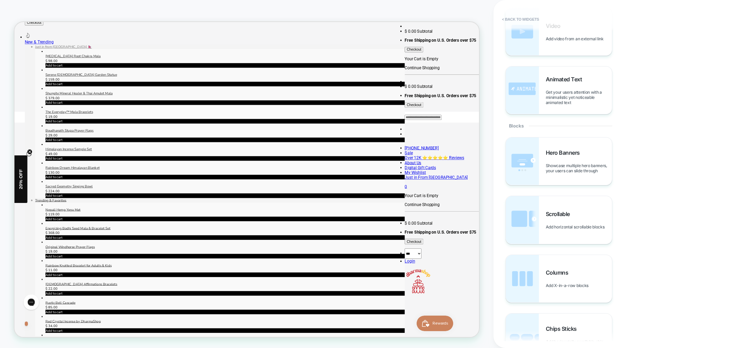
scroll to position [42, 0]
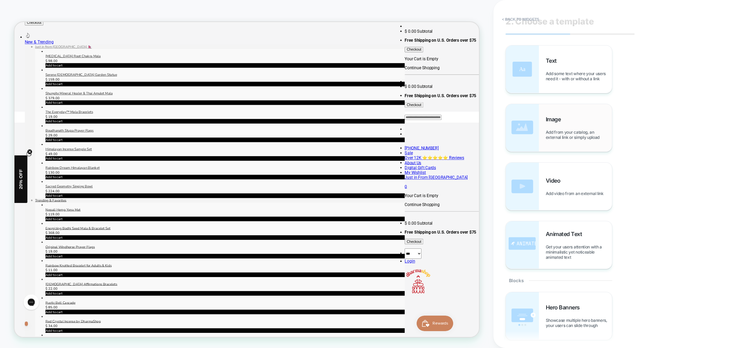
scroll to position [10, 0]
click at [501, 17] on button "< Back to widgets" at bounding box center [520, 19] width 44 height 11
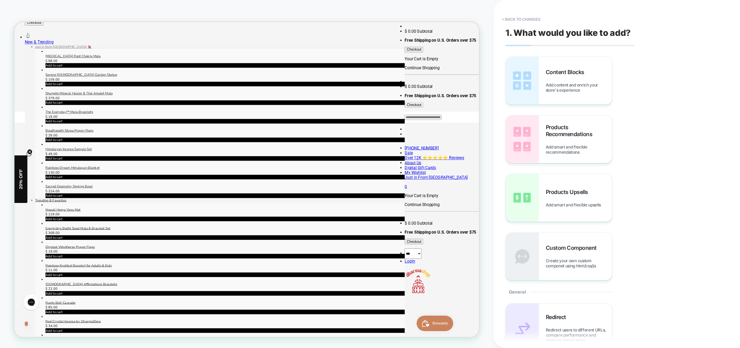
scroll to position [111, 0]
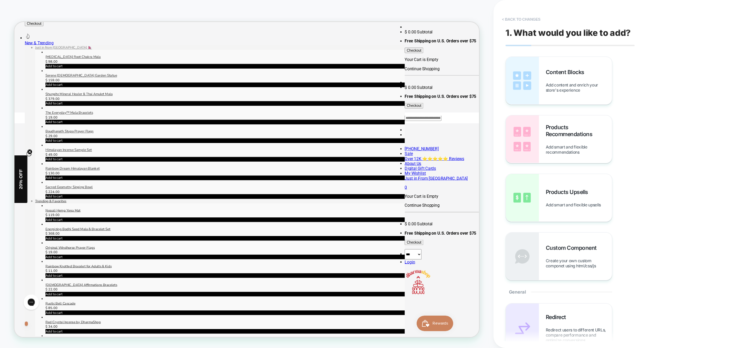
click at [504, 17] on button "< Back to changes" at bounding box center [520, 19] width 45 height 11
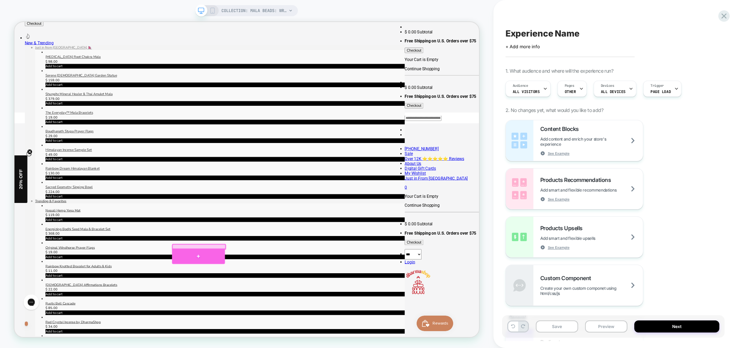
click at [258, 333] on div at bounding box center [259, 334] width 71 height 21
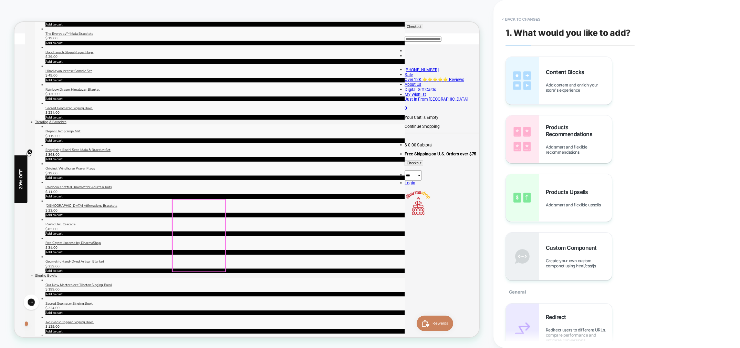
scroll to position [217, 0]
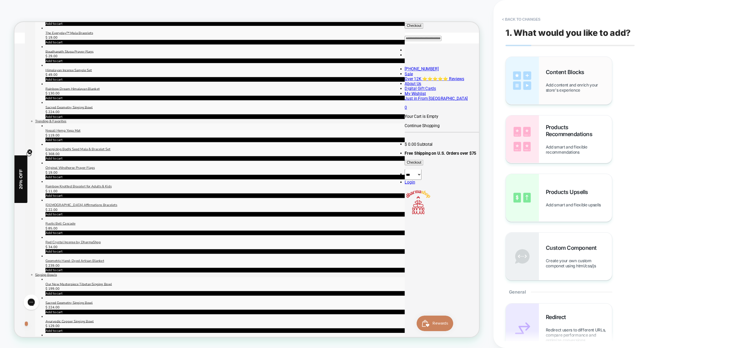
click at [581, 85] on span "Add content and enrich your store's experience" at bounding box center [578, 87] width 66 height 10
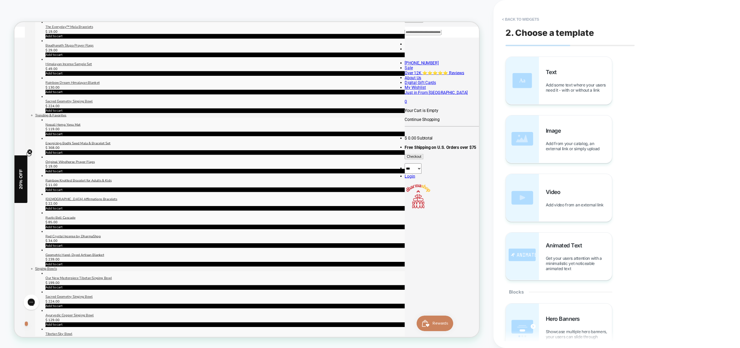
scroll to position [226, 0]
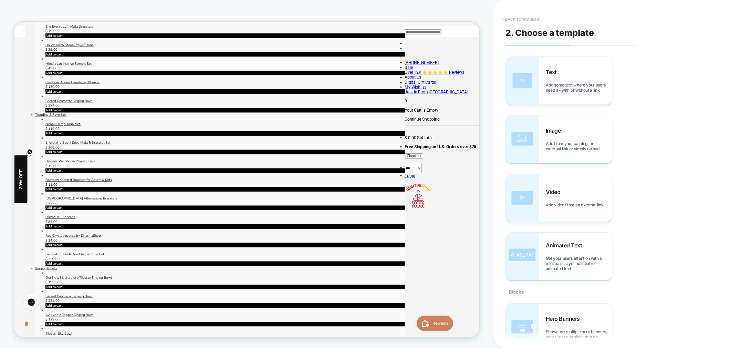
click at [527, 22] on button "< Back to widgets" at bounding box center [520, 19] width 44 height 11
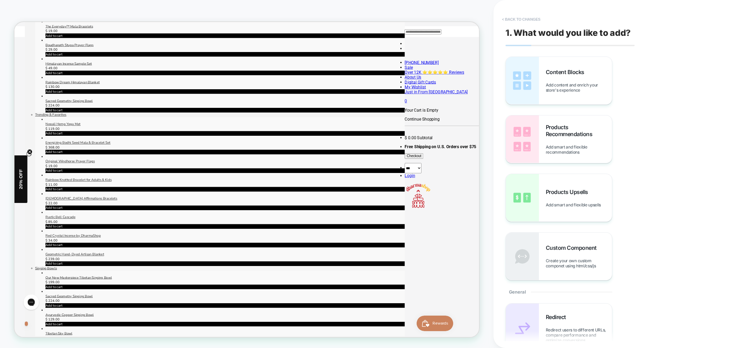
scroll to position [216, 0]
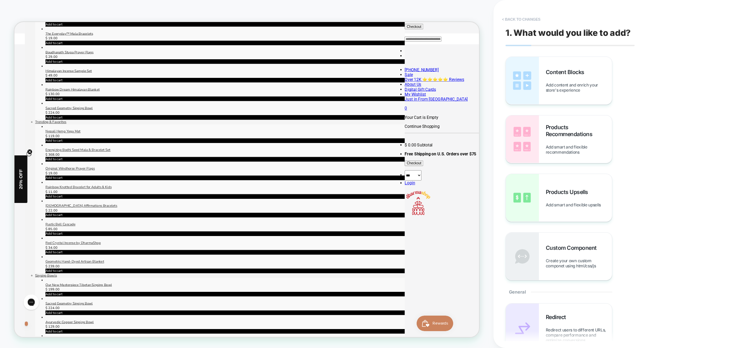
click at [520, 19] on button "< Back to changes" at bounding box center [520, 19] width 45 height 11
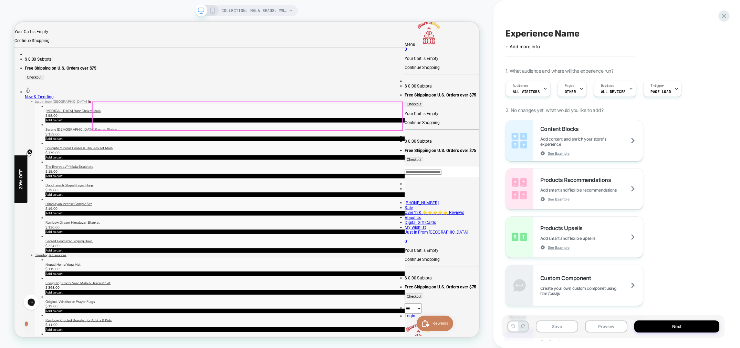
scroll to position [40, 0]
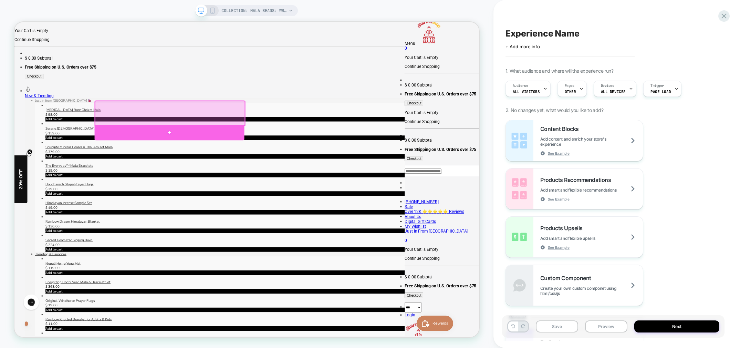
click at [219, 169] on div at bounding box center [221, 169] width 200 height 21
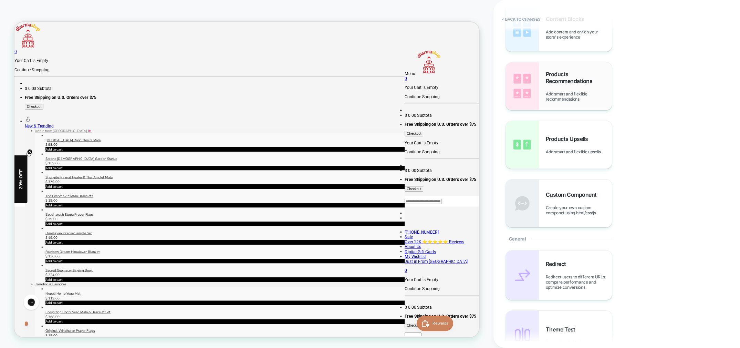
scroll to position [53, 0]
click at [525, 20] on button "< Back to changes" at bounding box center [520, 19] width 45 height 11
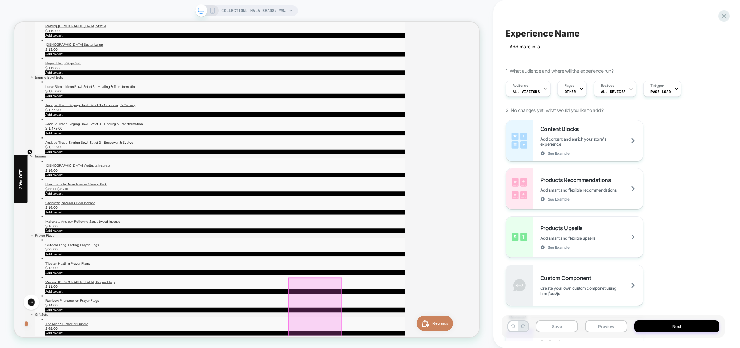
scroll to position [796, 0]
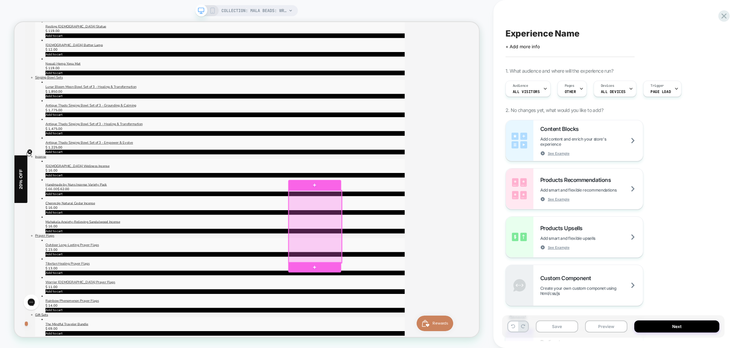
click at [441, 321] on div at bounding box center [415, 294] width 71 height 96
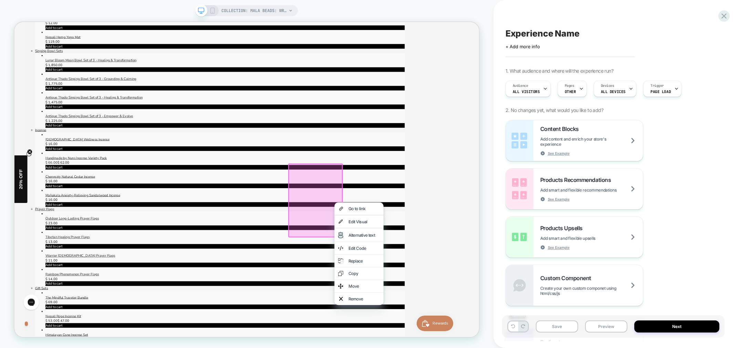
scroll to position [832, 0]
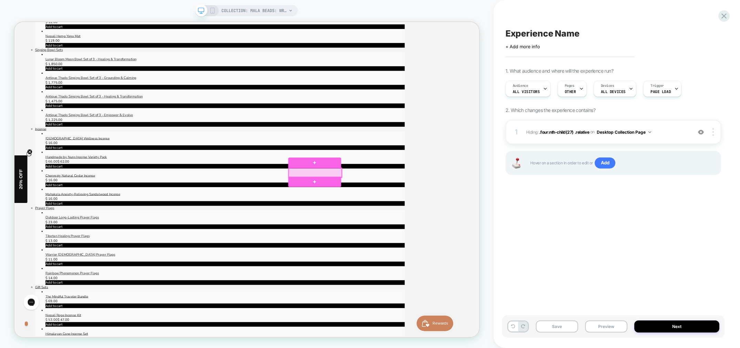
click at [445, 223] on div at bounding box center [415, 222] width 71 height 12
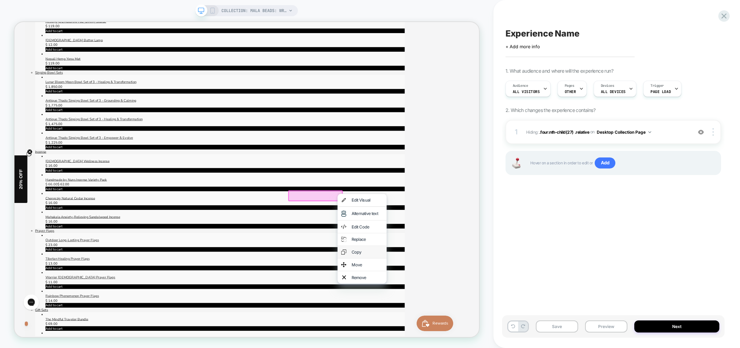
scroll to position [801, 0]
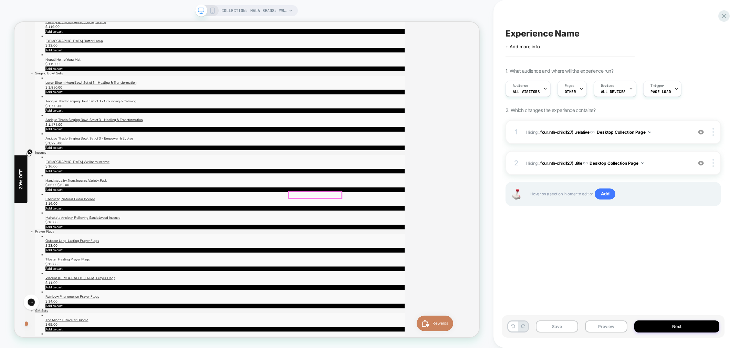
click at [14, 22] on span "reviews" at bounding box center [14, 22] width 0 height 0
click at [439, 251] on div at bounding box center [415, 252] width 71 height 9
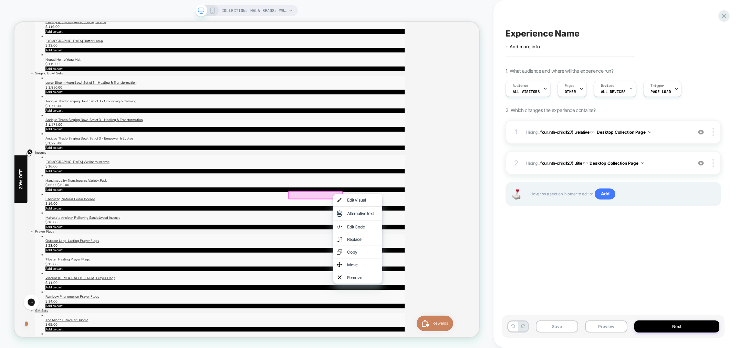
drag, startPoint x: 483, startPoint y: 365, endPoint x: 485, endPoint y: 356, distance: 9.1
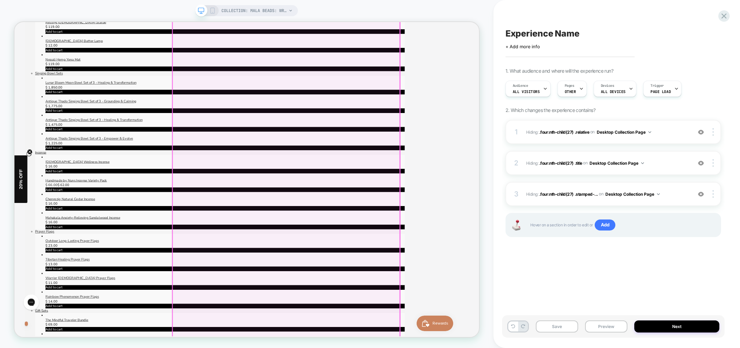
click at [416, 248] on div at bounding box center [376, 238] width 303 height 1420
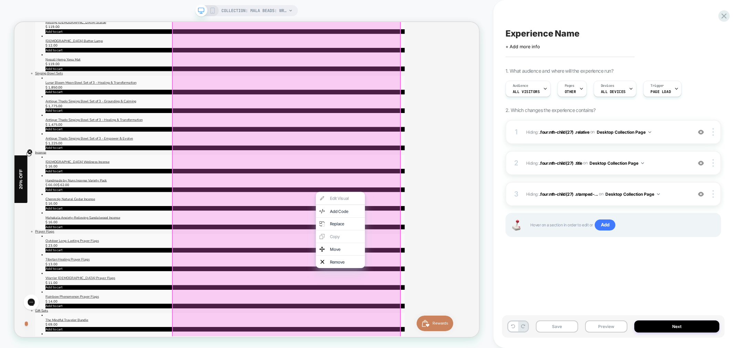
drag, startPoint x: 595, startPoint y: 280, endPoint x: 550, endPoint y: 264, distance: 48.2
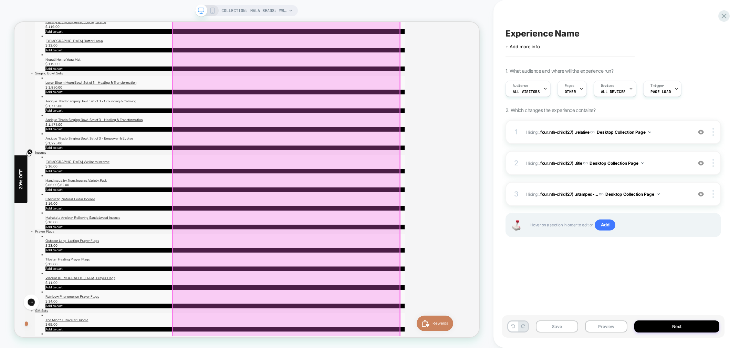
click at [414, 250] on div at bounding box center [376, 238] width 303 height 1420
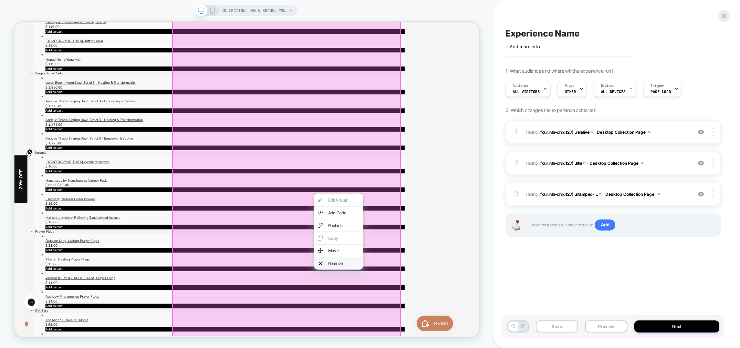
click at [451, 347] on div "Remove" at bounding box center [453, 343] width 42 height 7
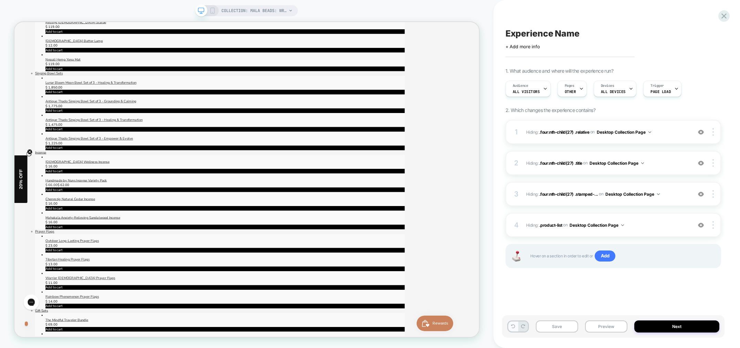
click at [515, 326] on button at bounding box center [513, 326] width 10 height 10
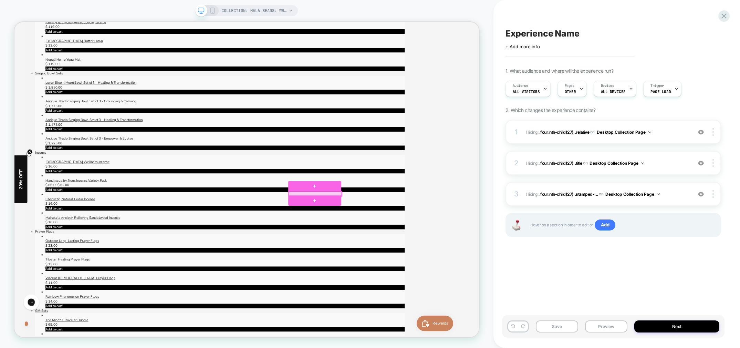
click at [435, 252] on div at bounding box center [415, 251] width 71 height 6
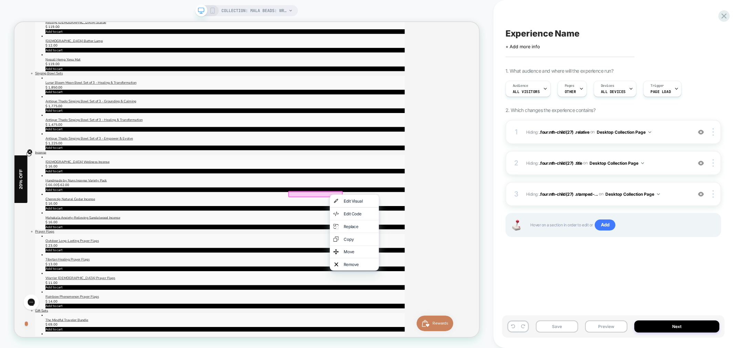
click at [475, 347] on div "Remove" at bounding box center [474, 344] width 42 height 7
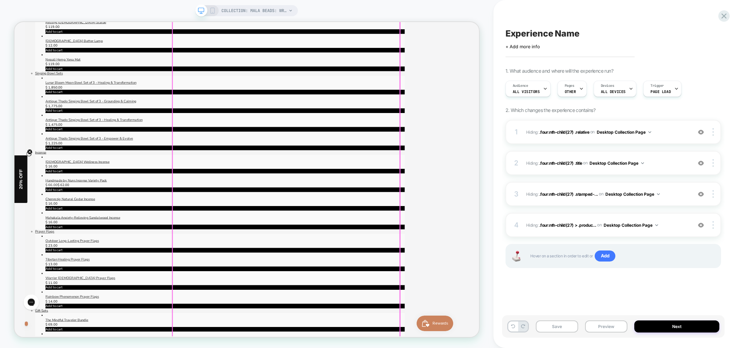
scroll to position [805, 0]
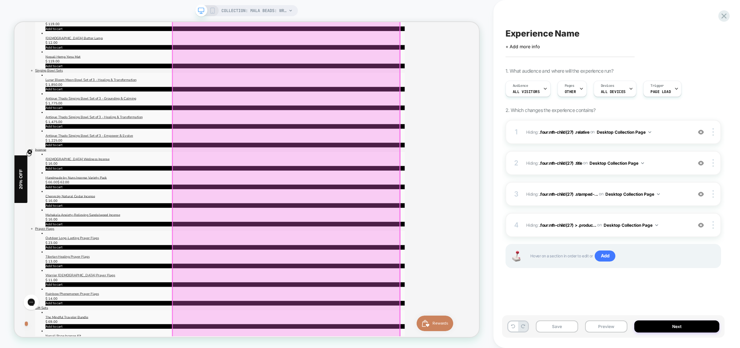
click at [416, 267] on div at bounding box center [376, 234] width 303 height 1420
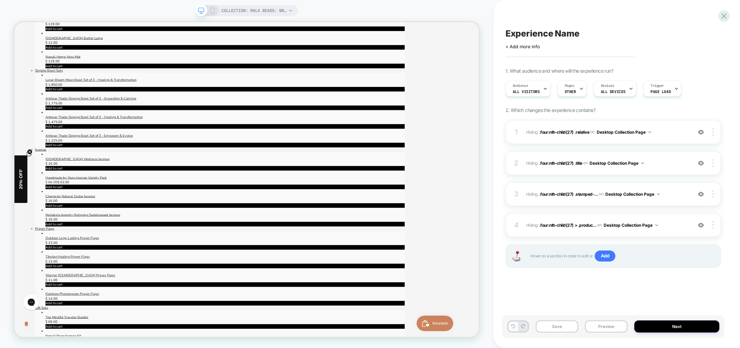
click at [513, 329] on button at bounding box center [513, 326] width 10 height 10
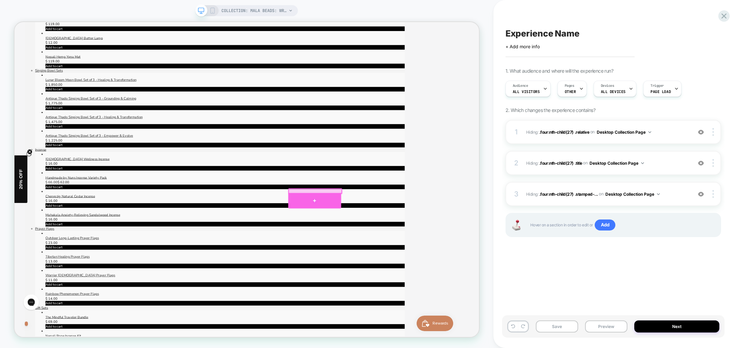
click at [412, 254] on div at bounding box center [414, 259] width 71 height 21
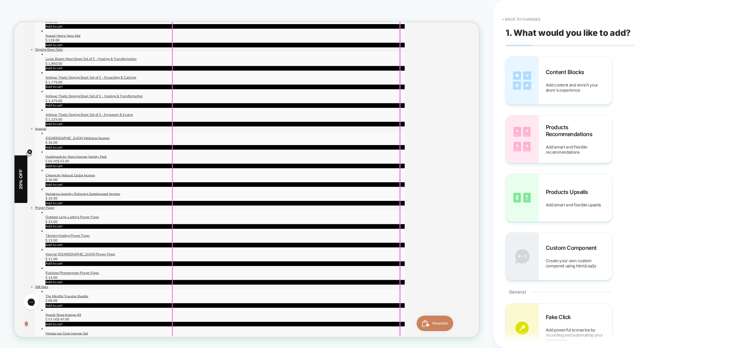
scroll to position [837, 0]
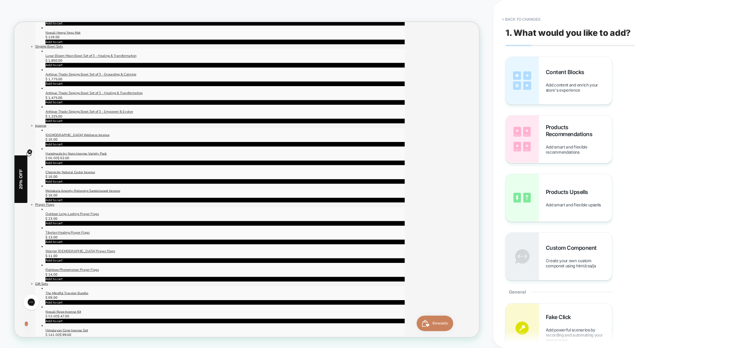
click at [567, 75] on div "Content Blocks Add content and enrich your store's experience" at bounding box center [578, 80] width 66 height 24
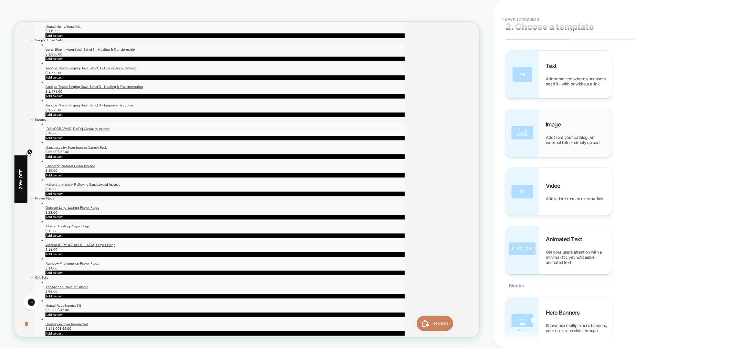
scroll to position [7, 0]
click at [530, 128] on img at bounding box center [522, 132] width 33 height 47
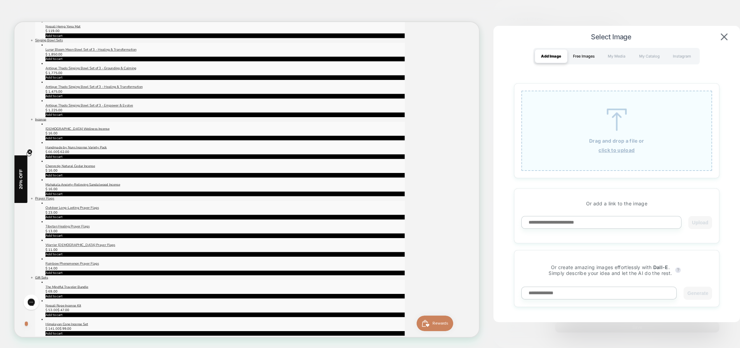
click at [582, 58] on div "Free Images" at bounding box center [583, 56] width 33 height 14
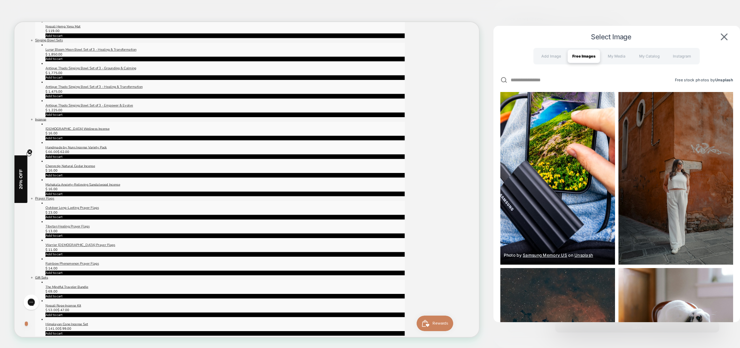
click at [558, 139] on img at bounding box center [557, 178] width 115 height 172
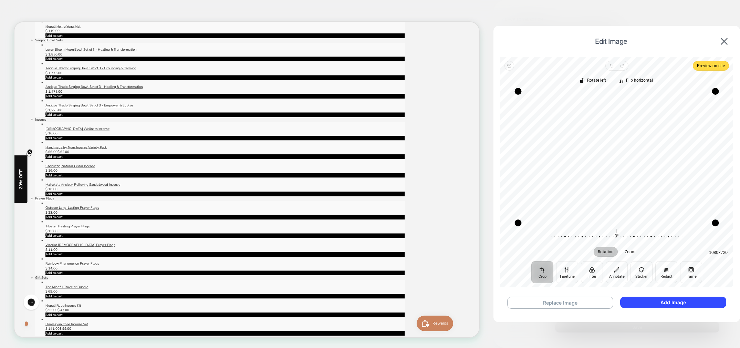
click at [543, 272] on button "Crop" at bounding box center [542, 272] width 22 height 22
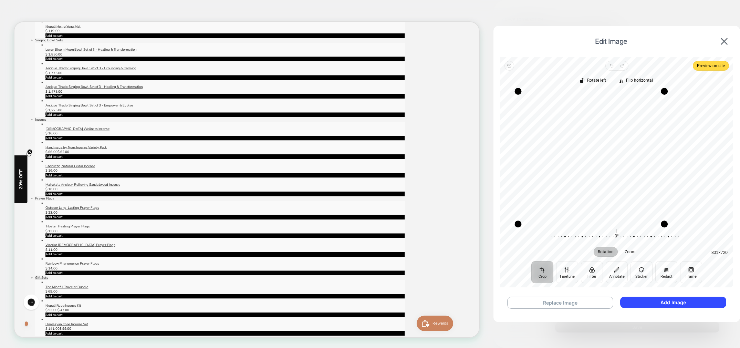
drag, startPoint x: 713, startPoint y: 226, endPoint x: 659, endPoint y: 230, distance: 54.2
click at [659, 230] on div "Rotate left Flip horizontal Recenter 801 × 720 Rotation Zoom 0° Reset" at bounding box center [616, 166] width 233 height 190
drag, startPoint x: 666, startPoint y: 303, endPoint x: 690, endPoint y: 311, distance: 25.5
click at [666, 303] on button "Add Image" at bounding box center [673, 301] width 106 height 11
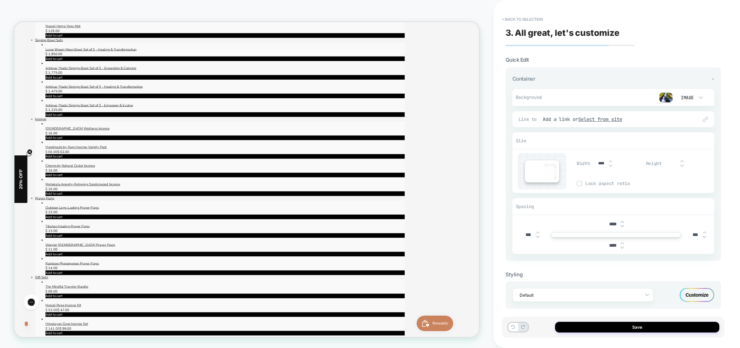
scroll to position [842, 0]
